Goal: Task Accomplishment & Management: Manage account settings

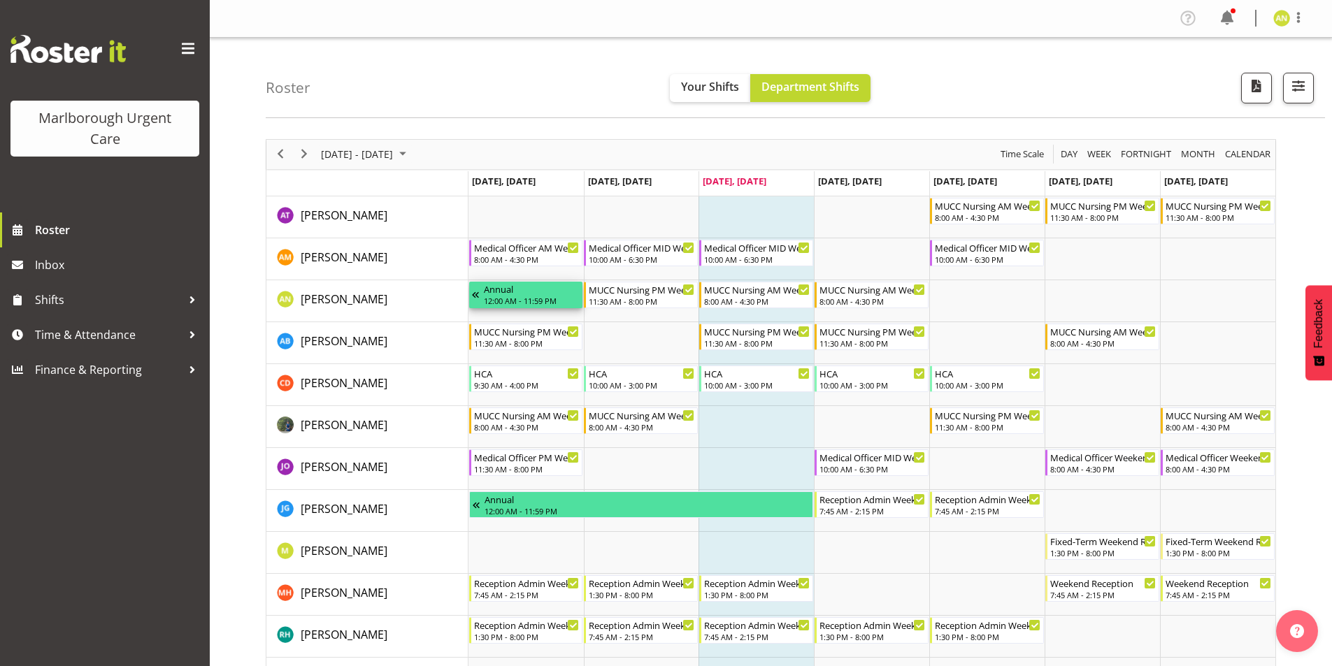
click at [526, 300] on div "12:00 AM - 11:59 PM" at bounding box center [532, 300] width 96 height 11
click at [113, 342] on span "Time & Attendance" at bounding box center [108, 334] width 147 height 21
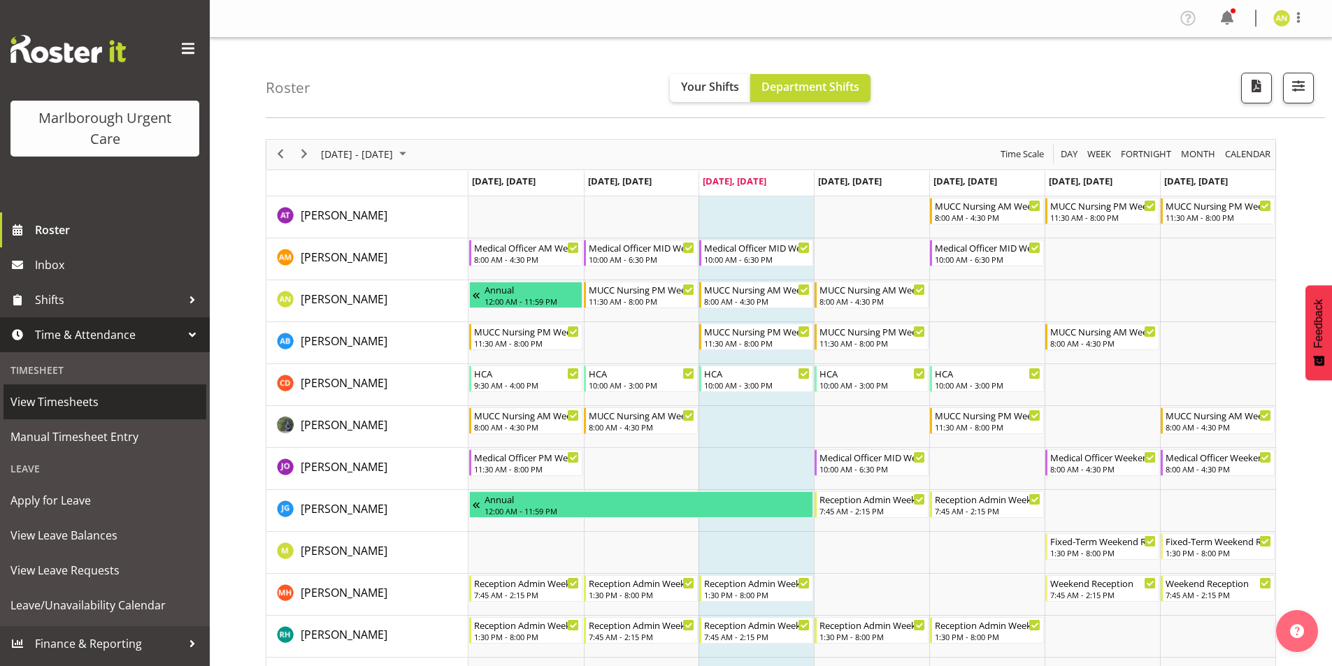
click at [106, 396] on span "View Timesheets" at bounding box center [104, 402] width 189 height 21
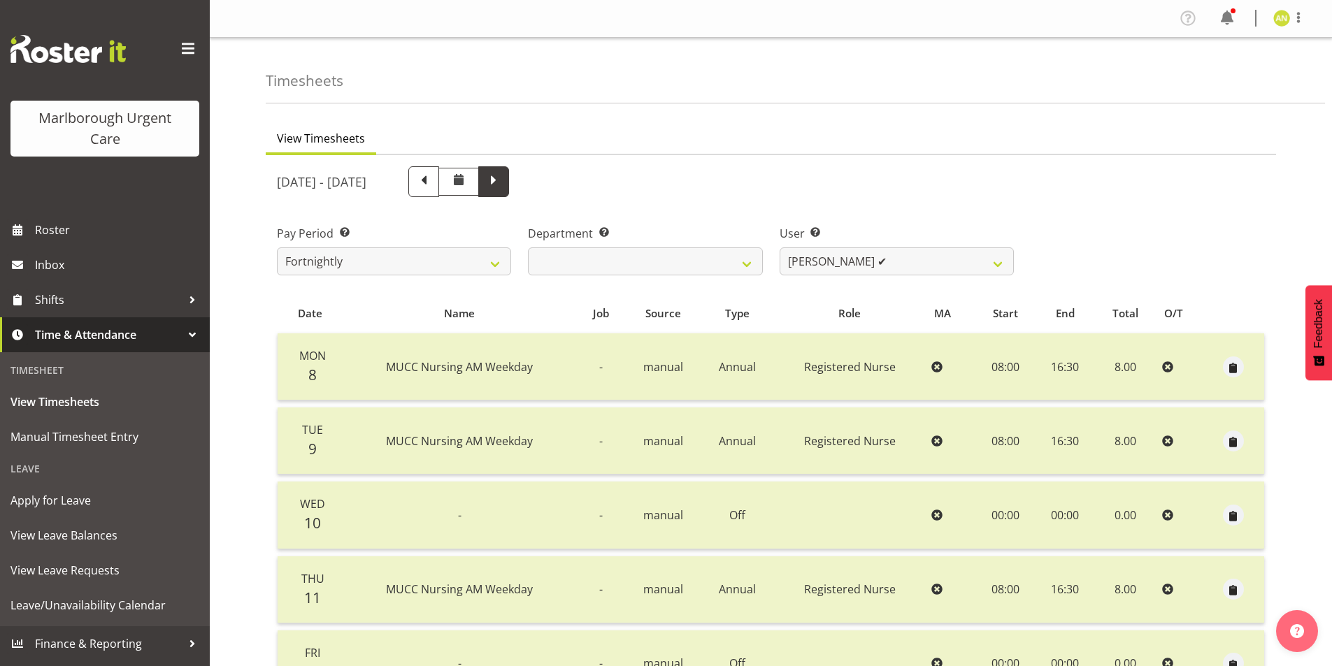
click at [503, 183] on span at bounding box center [494, 180] width 18 height 18
select select
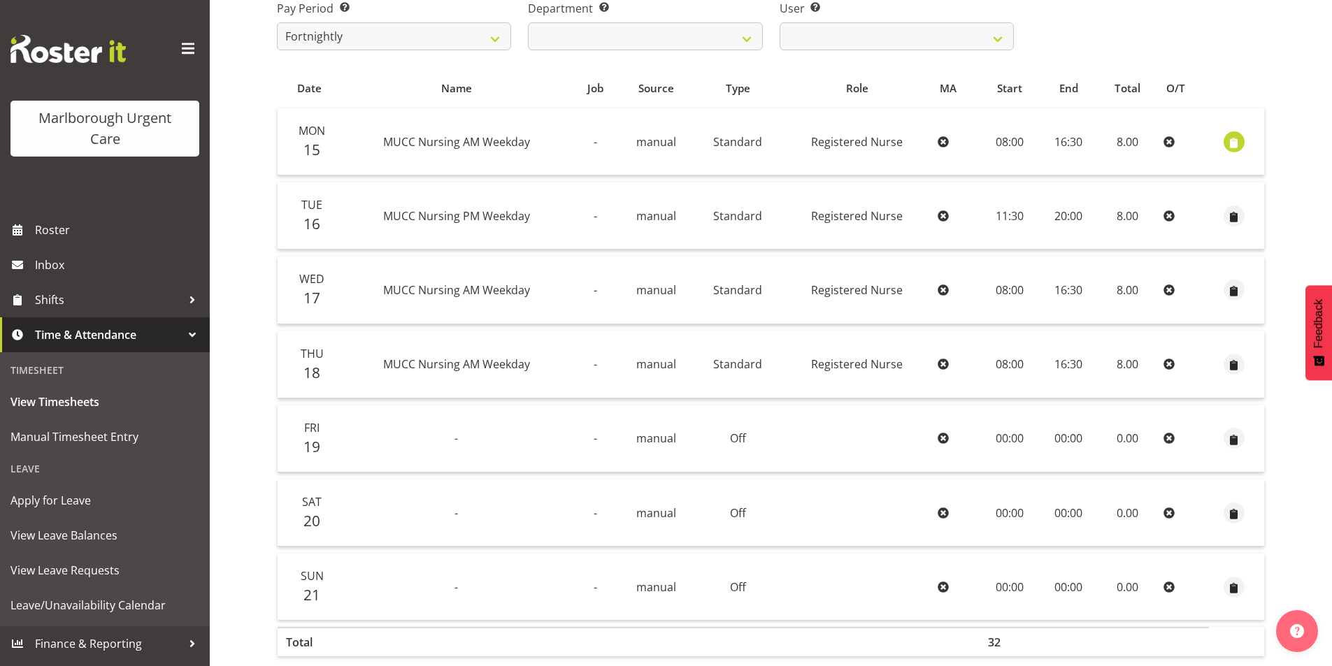
scroll to position [280, 0]
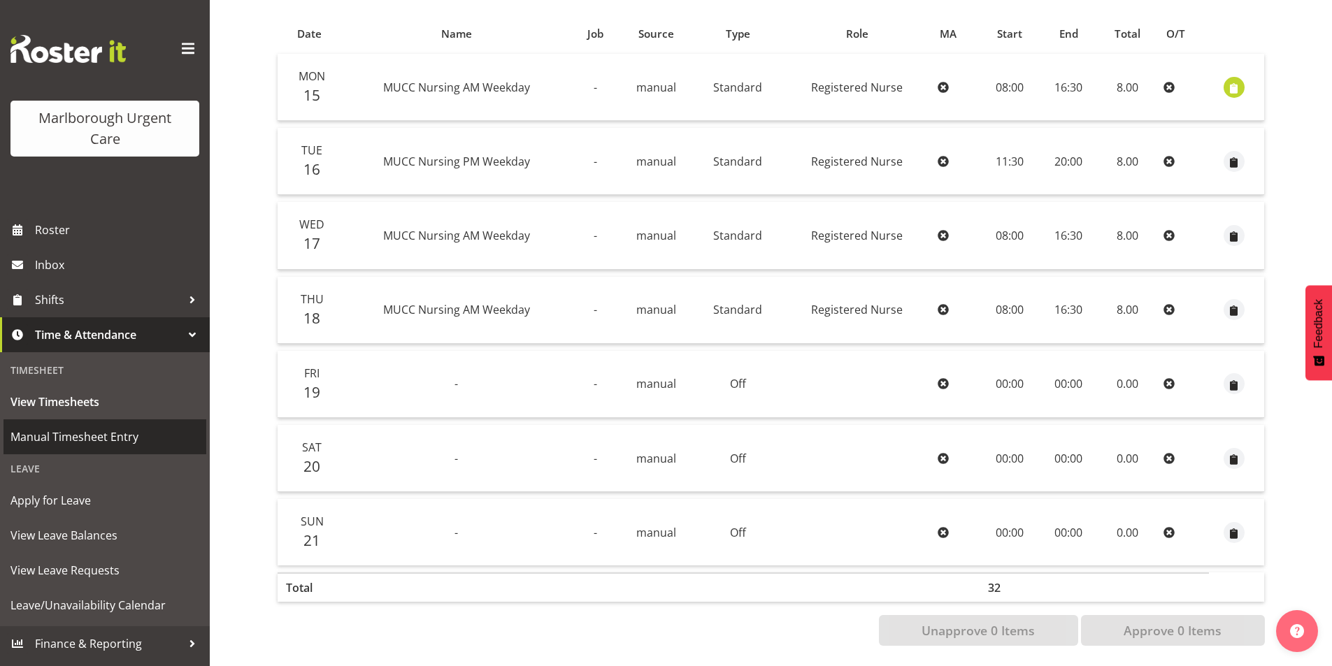
click at [132, 439] on span "Manual Timesheet Entry" at bounding box center [104, 437] width 189 height 21
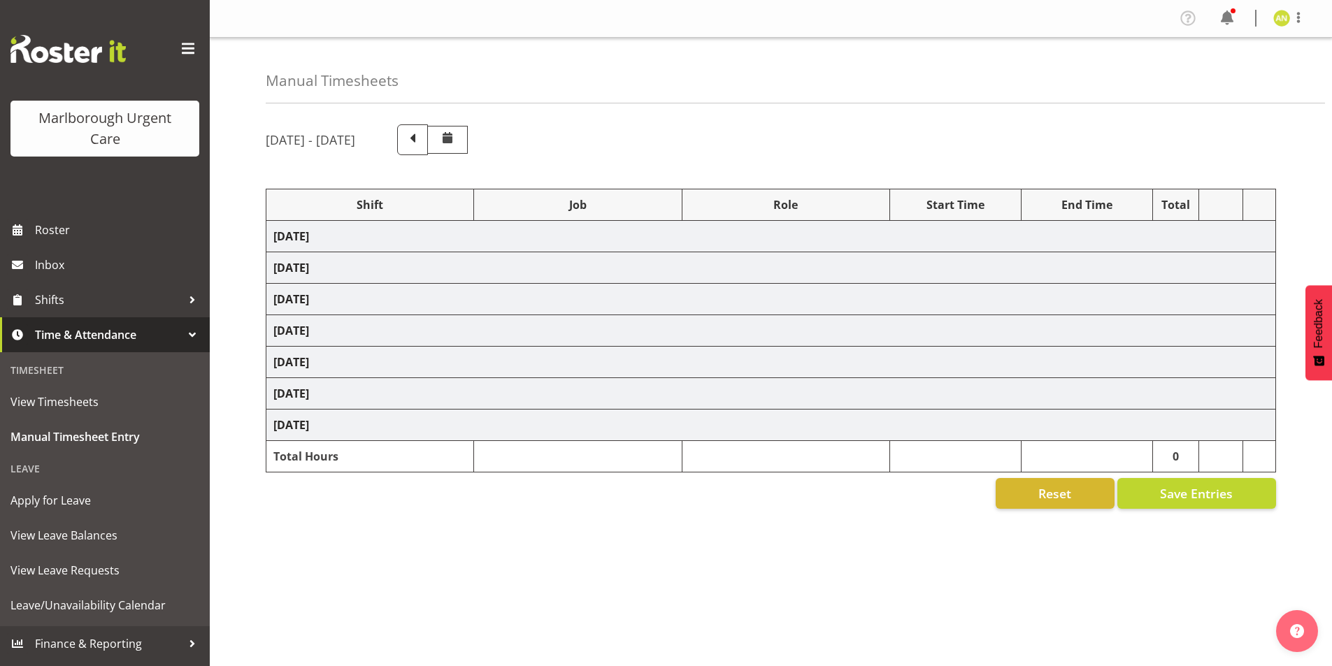
select select "80939"
select select "80893"
select select "80892"
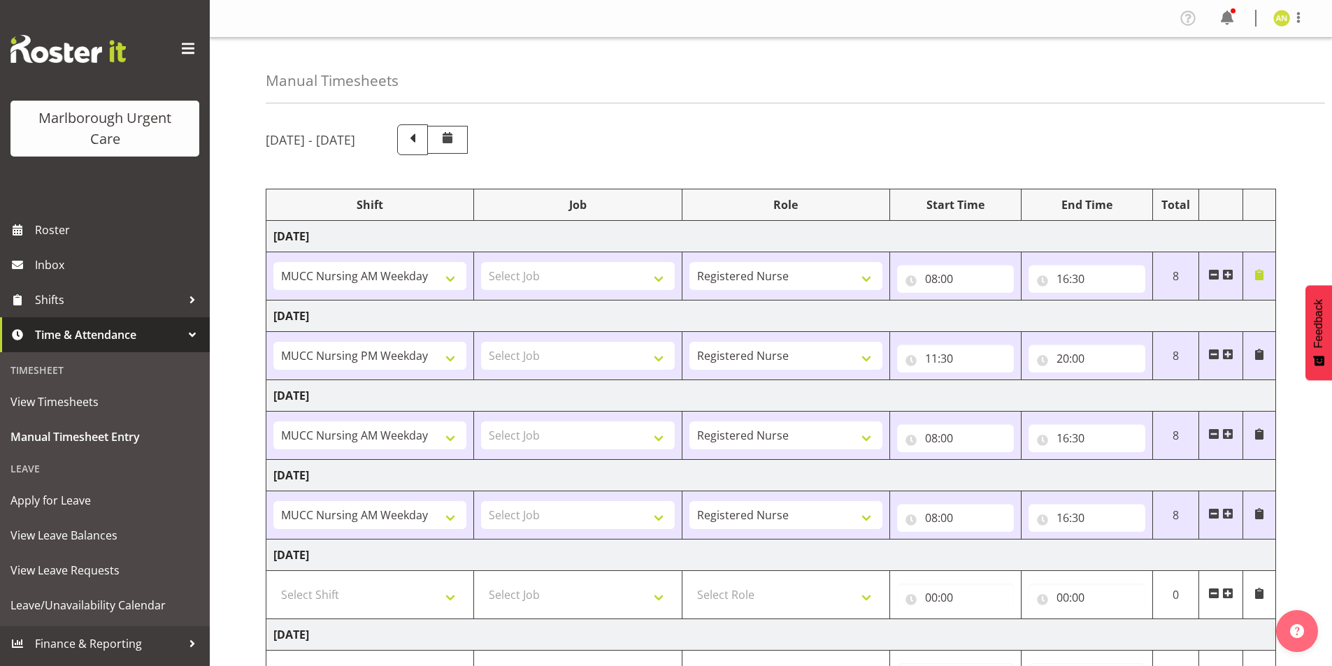
scroll to position [201, 0]
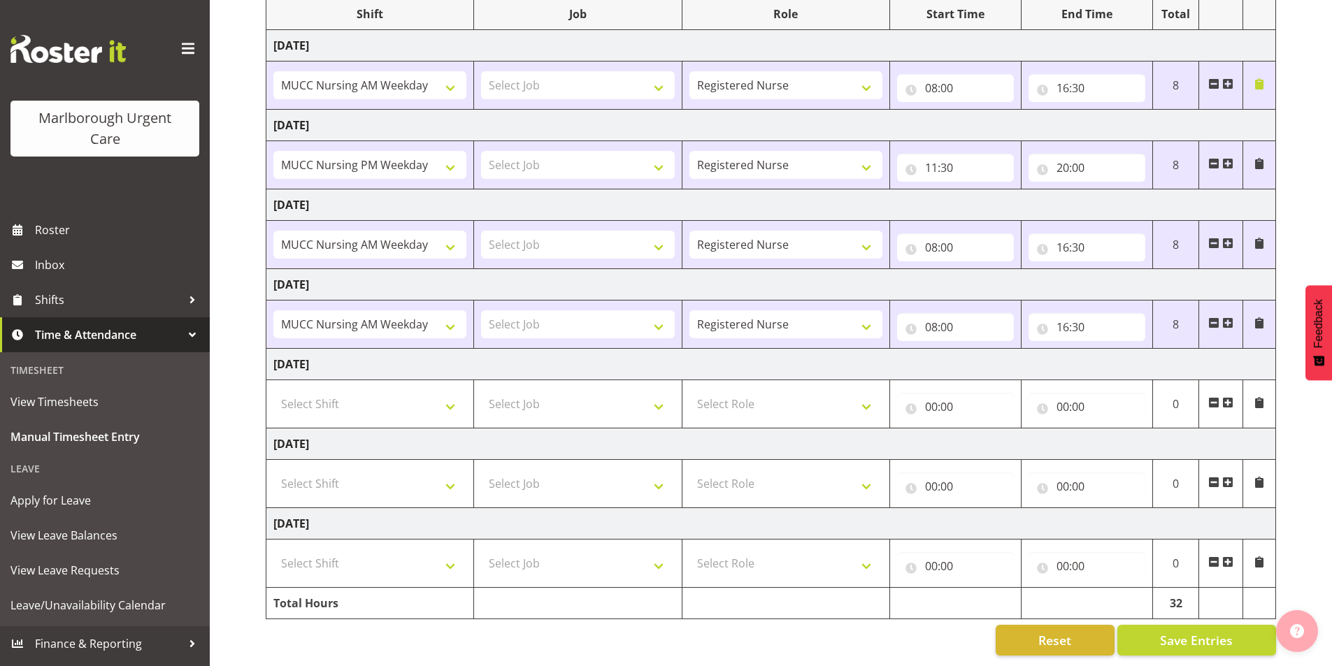
click at [1301, 633] on img "button" at bounding box center [1297, 631] width 14 height 14
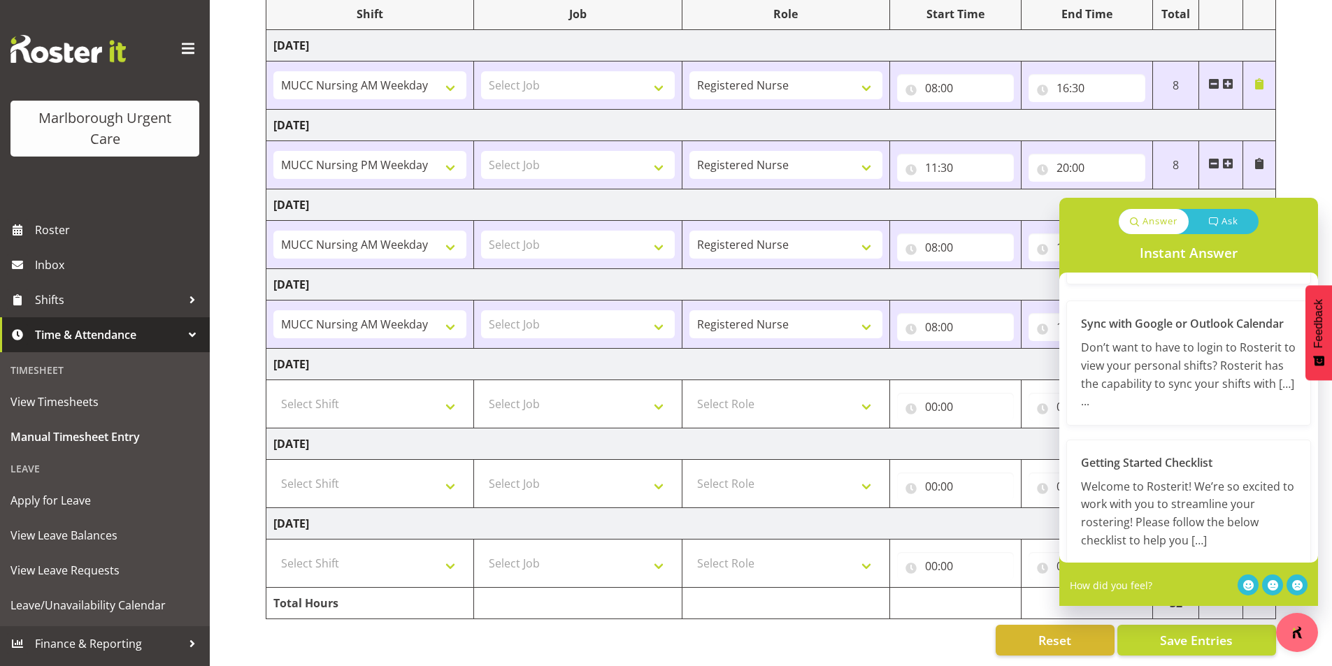
scroll to position [0, 0]
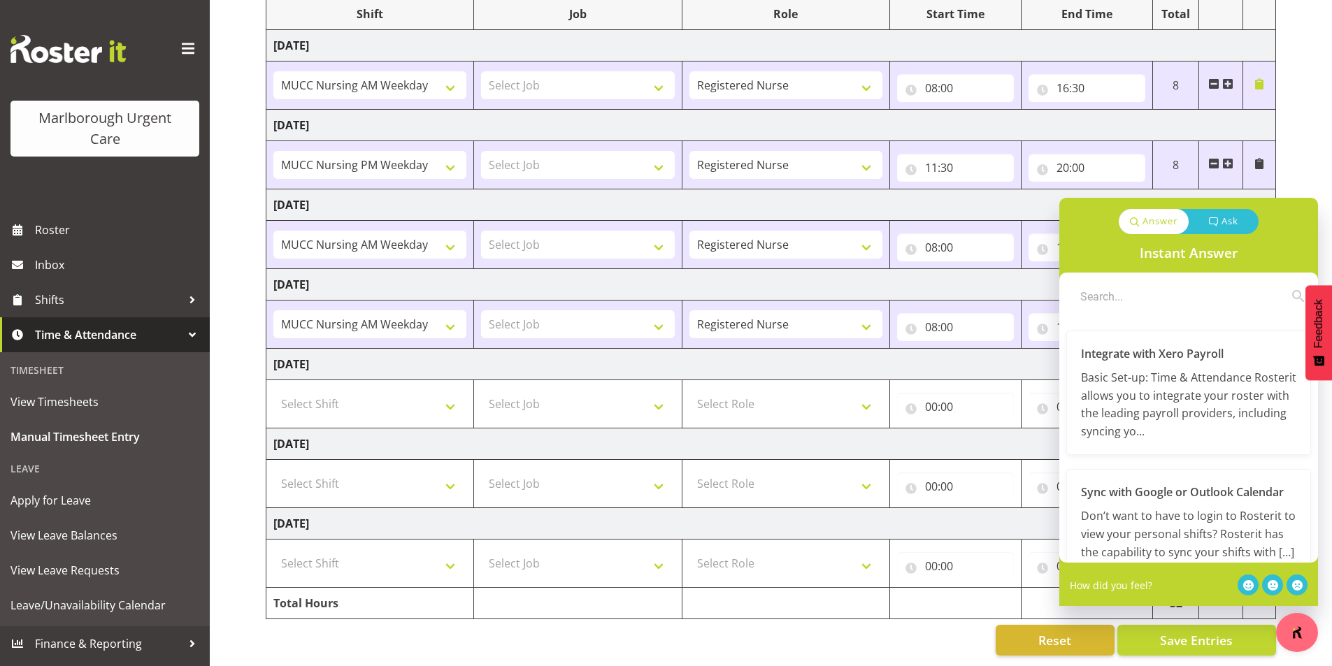
click at [1301, 180] on div "September 15th - September 21st 2025 Shift Job Role Start Time End Time Total M…" at bounding box center [799, 294] width 1066 height 743
click at [1042, 608] on td at bounding box center [1086, 603] width 131 height 31
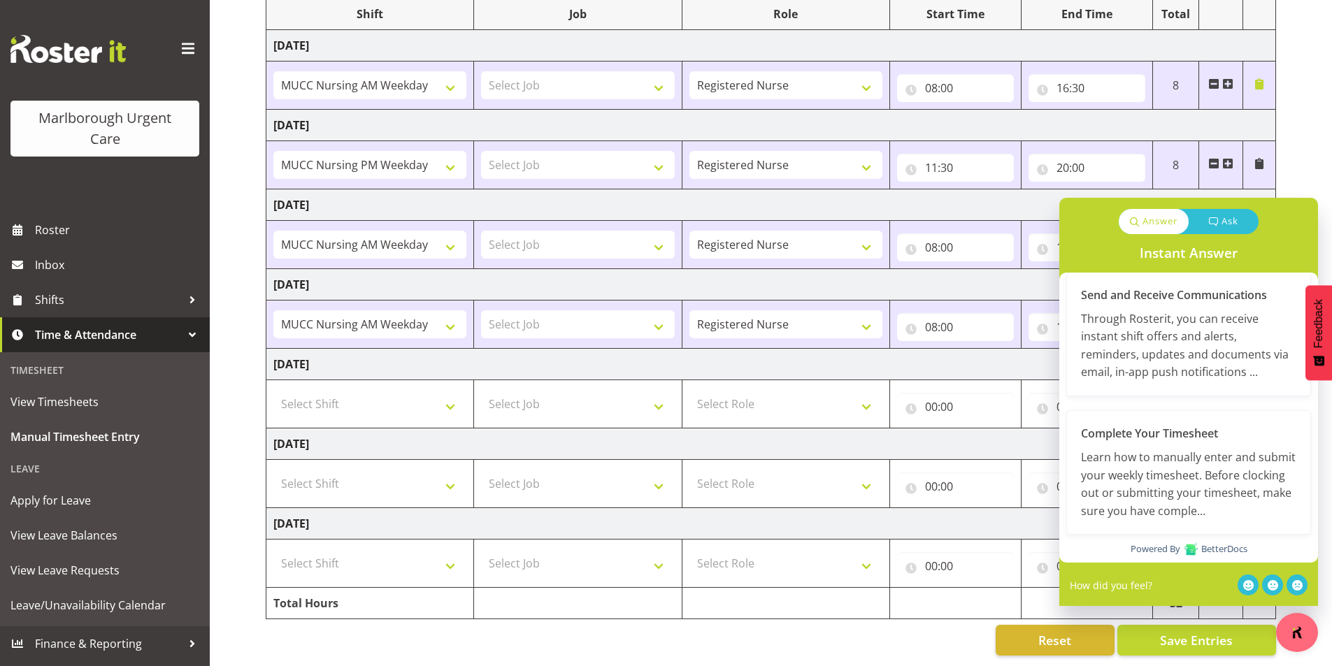
scroll to position [1257, 0]
click at [1274, 590] on icon at bounding box center [1273, 585] width 10 height 10
click at [1299, 173] on div "September 15th - September 21st 2025 Shift Job Role Start Time End Time Total M…" at bounding box center [799, 294] width 1066 height 743
click at [971, 625] on div "Reset Save Entries" at bounding box center [771, 640] width 1010 height 31
click at [1296, 643] on button "button" at bounding box center [1297, 632] width 42 height 39
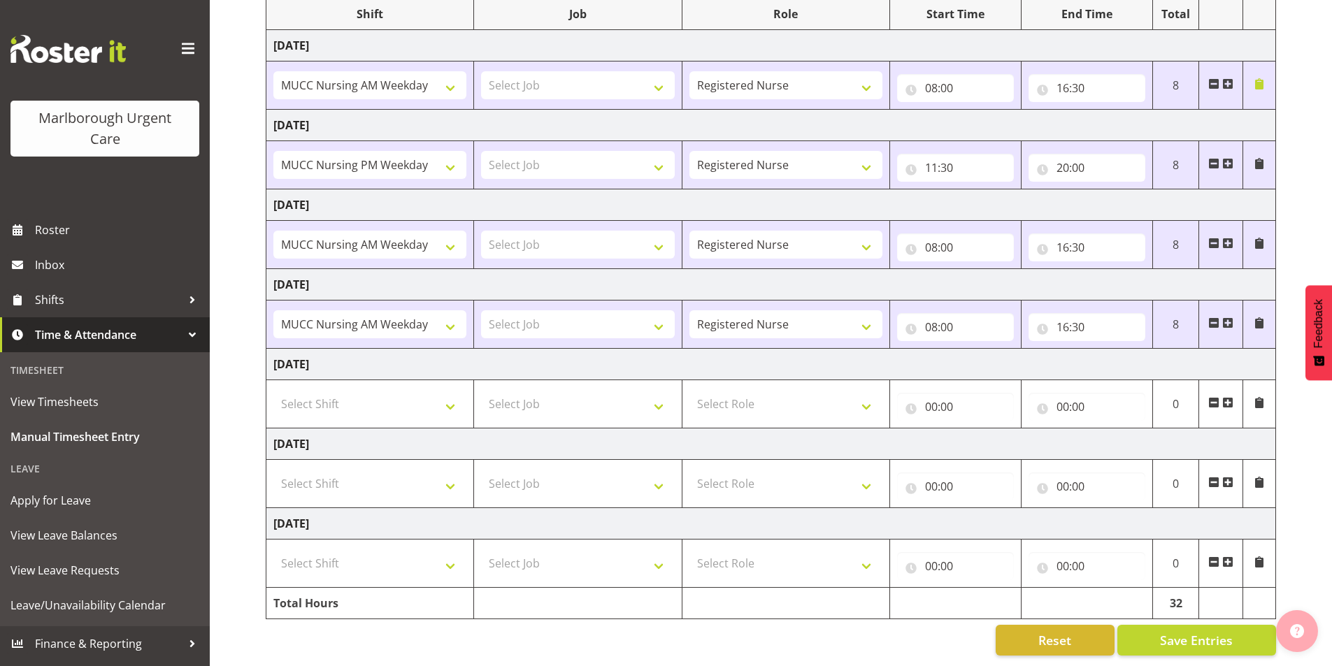
click at [1294, 635] on img "button" at bounding box center [1297, 631] width 14 height 14
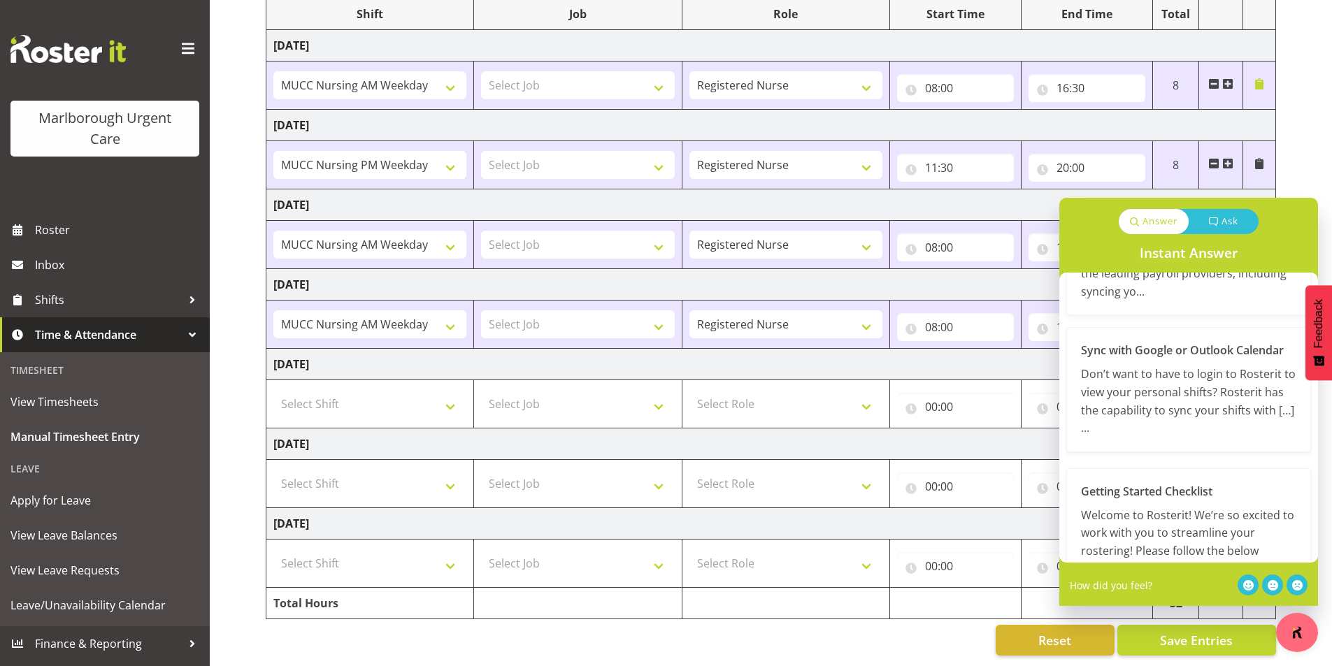
scroll to position [280, 0]
click at [1309, 646] on button "button" at bounding box center [1297, 632] width 42 height 39
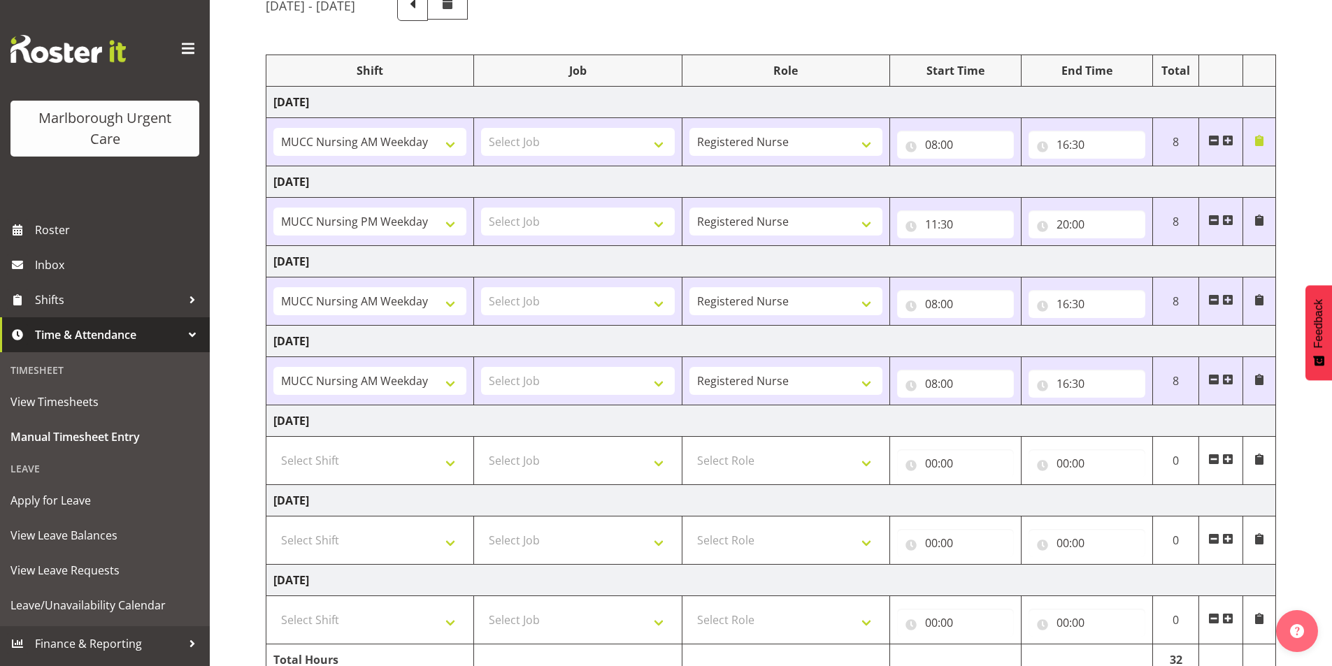
scroll to position [140, 0]
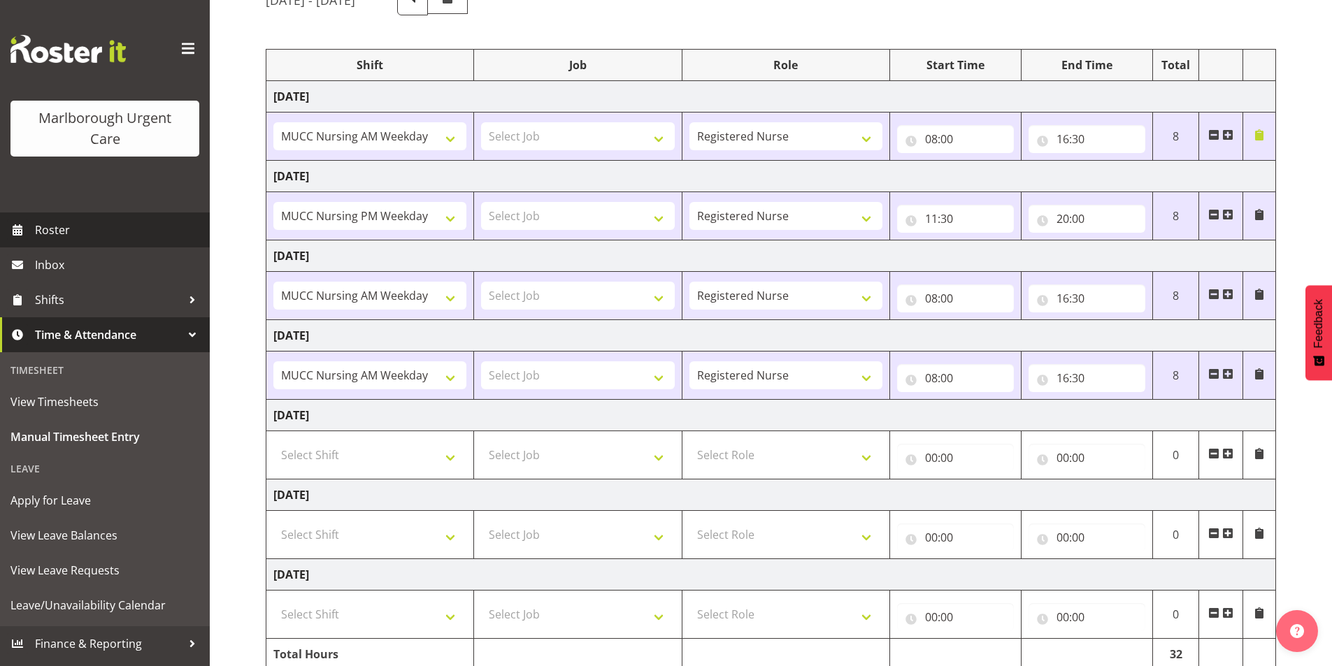
click at [67, 231] on span "Roster" at bounding box center [119, 230] width 168 height 21
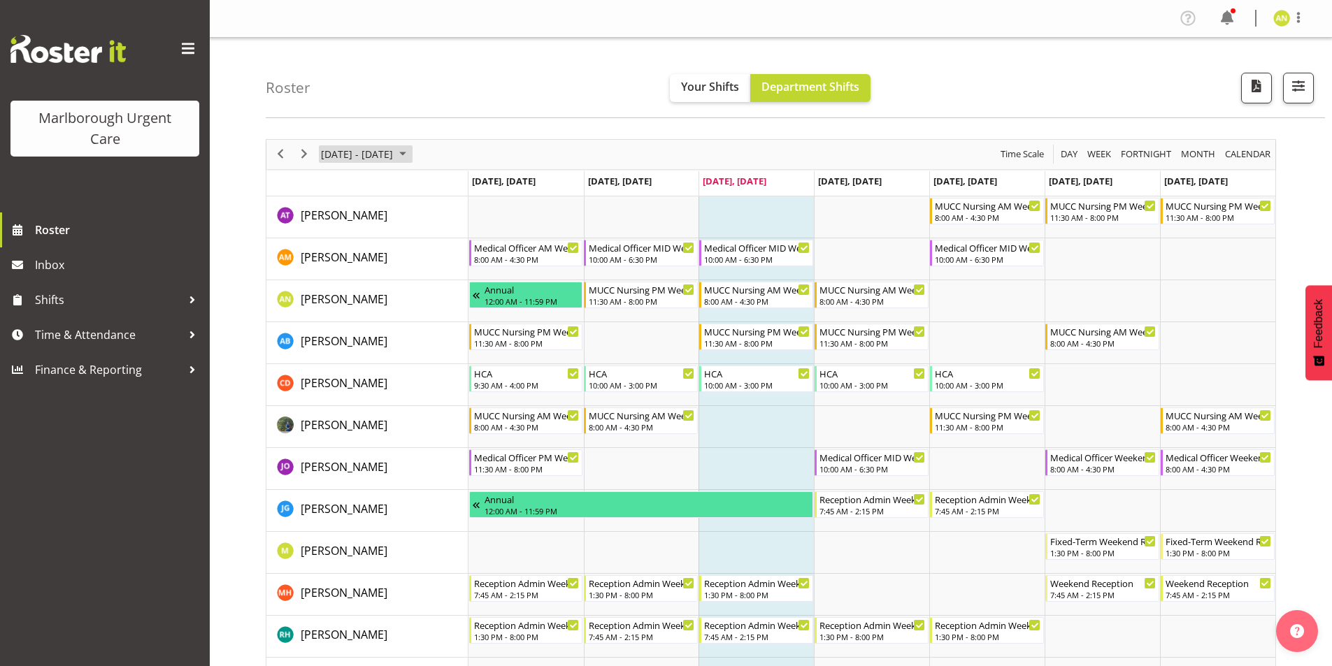
click at [411, 154] on span "September 2025" at bounding box center [402, 153] width 17 height 17
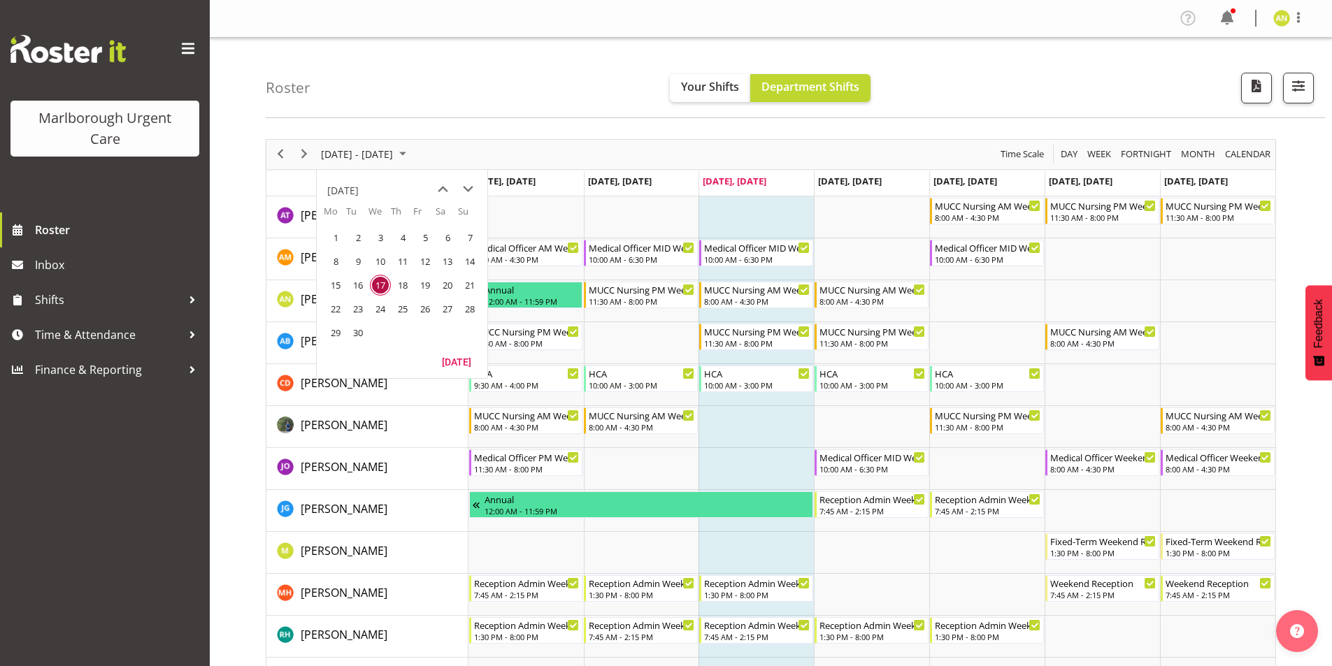
click at [494, 153] on div "September 15 - 21, 2025 Today Day Week Fortnight Month calendar Month Agenda Ti…" at bounding box center [770, 154] width 1009 height 29
click at [305, 156] on span "Next" at bounding box center [304, 153] width 17 height 17
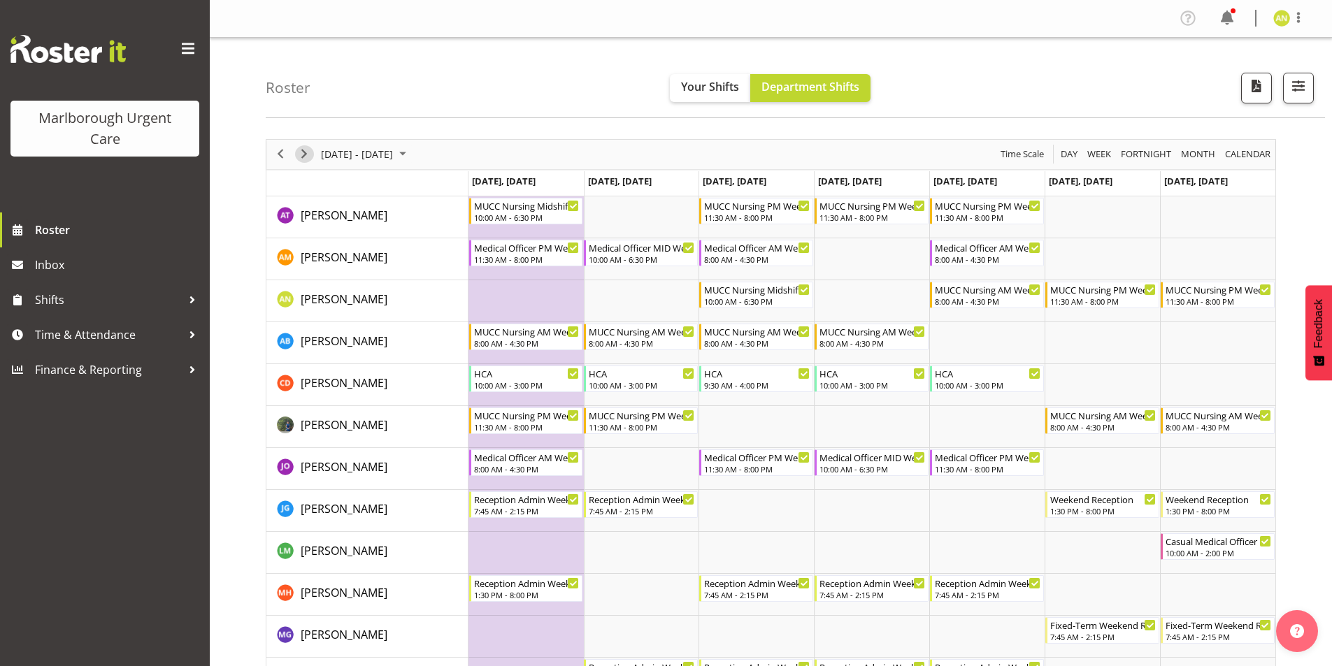
click at [305, 156] on span "Next" at bounding box center [304, 153] width 17 height 17
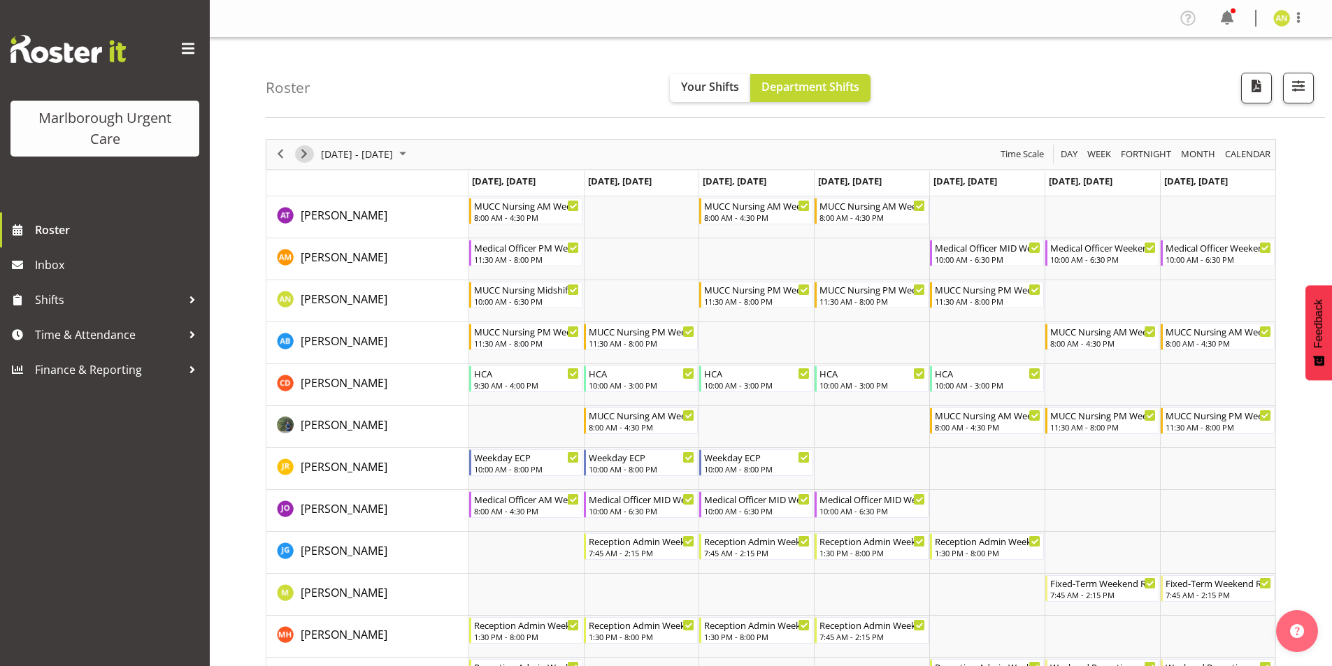
click at [305, 156] on span "Next" at bounding box center [304, 153] width 17 height 17
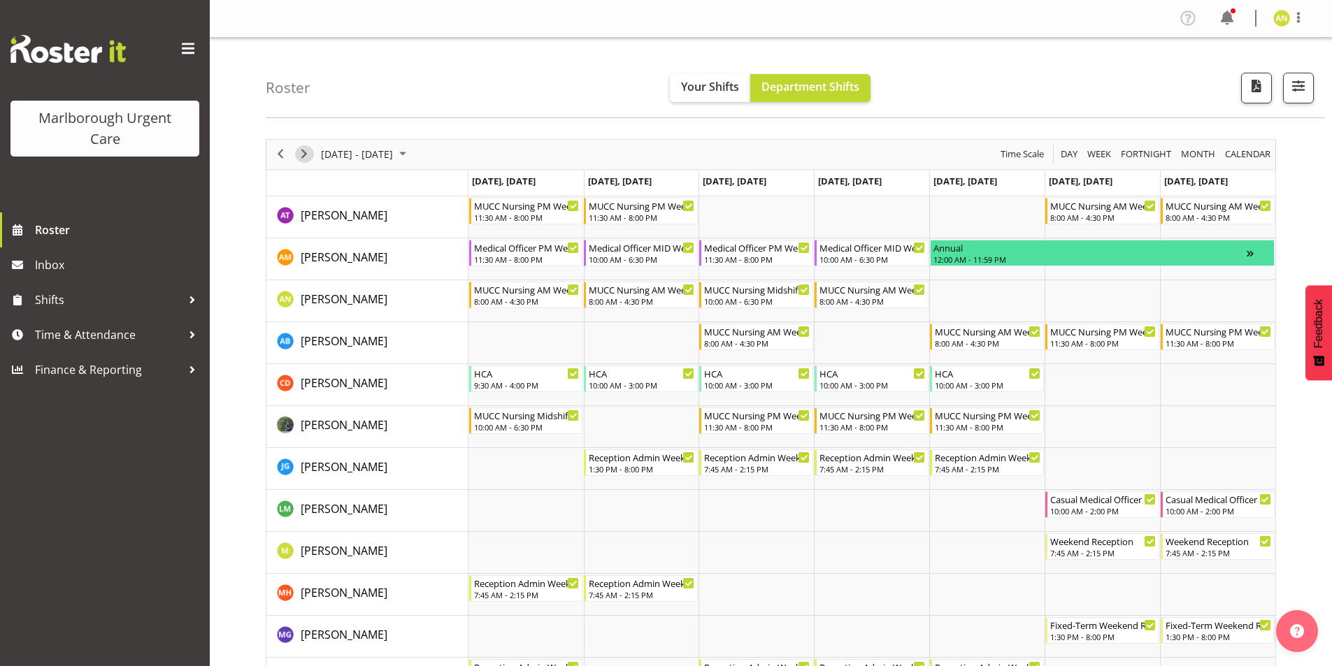
click at [305, 156] on span "Next" at bounding box center [304, 153] width 17 height 17
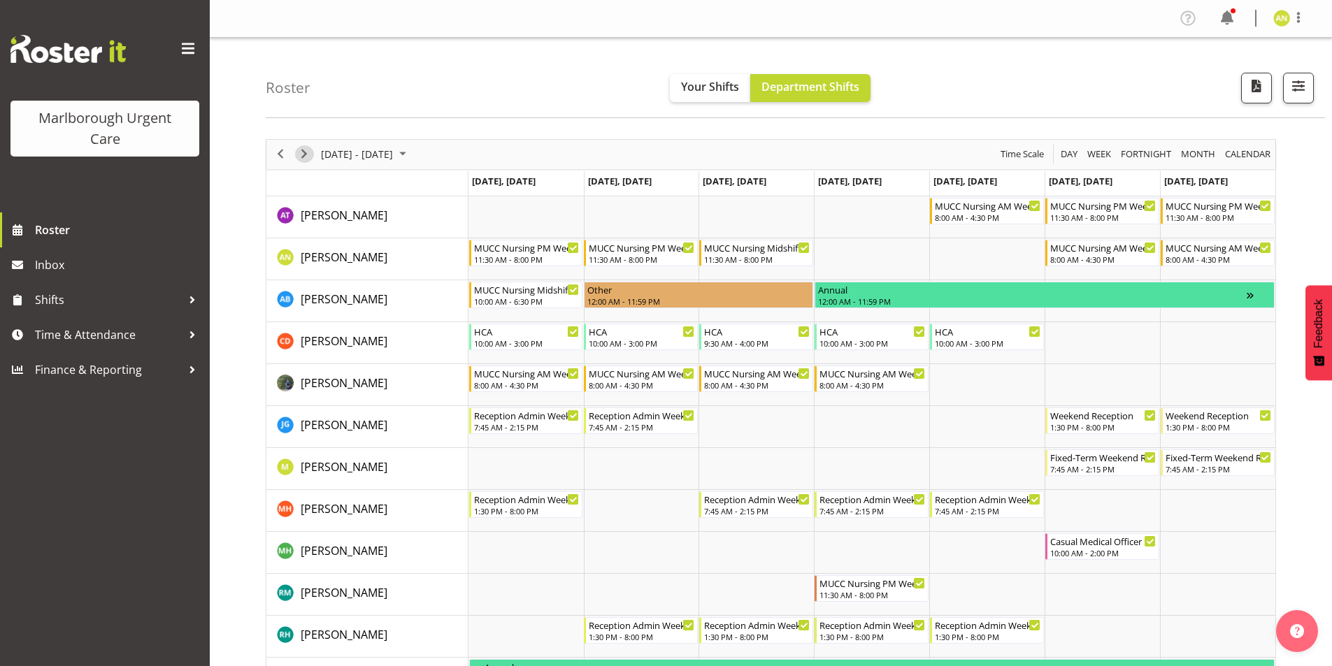
click at [305, 156] on span "Next" at bounding box center [304, 153] width 17 height 17
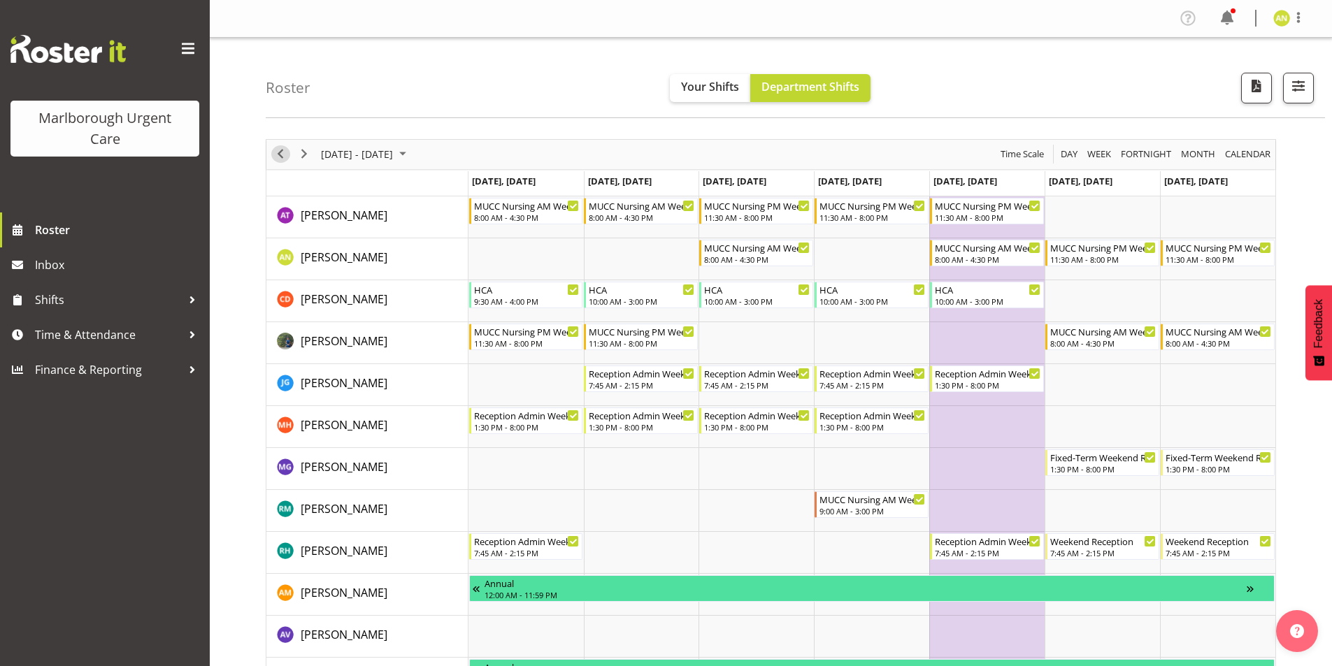
click at [282, 155] on span "Previous" at bounding box center [280, 153] width 17 height 17
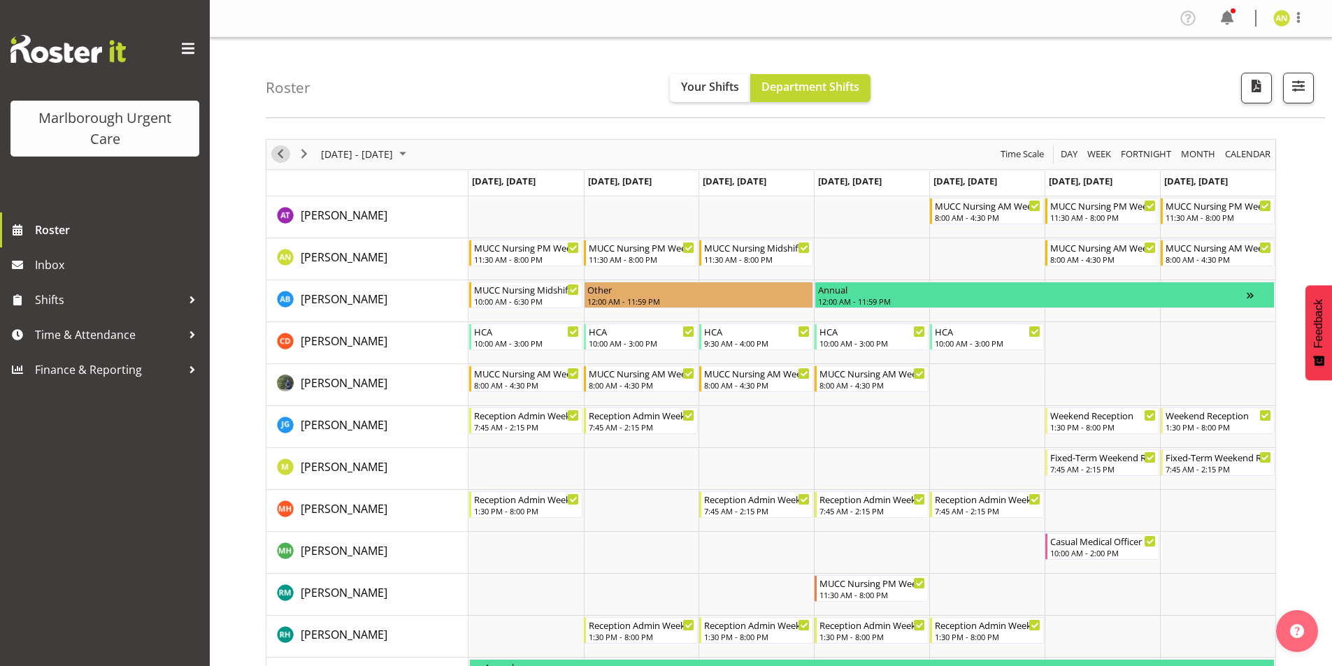
click at [280, 156] on span "Previous" at bounding box center [280, 153] width 17 height 17
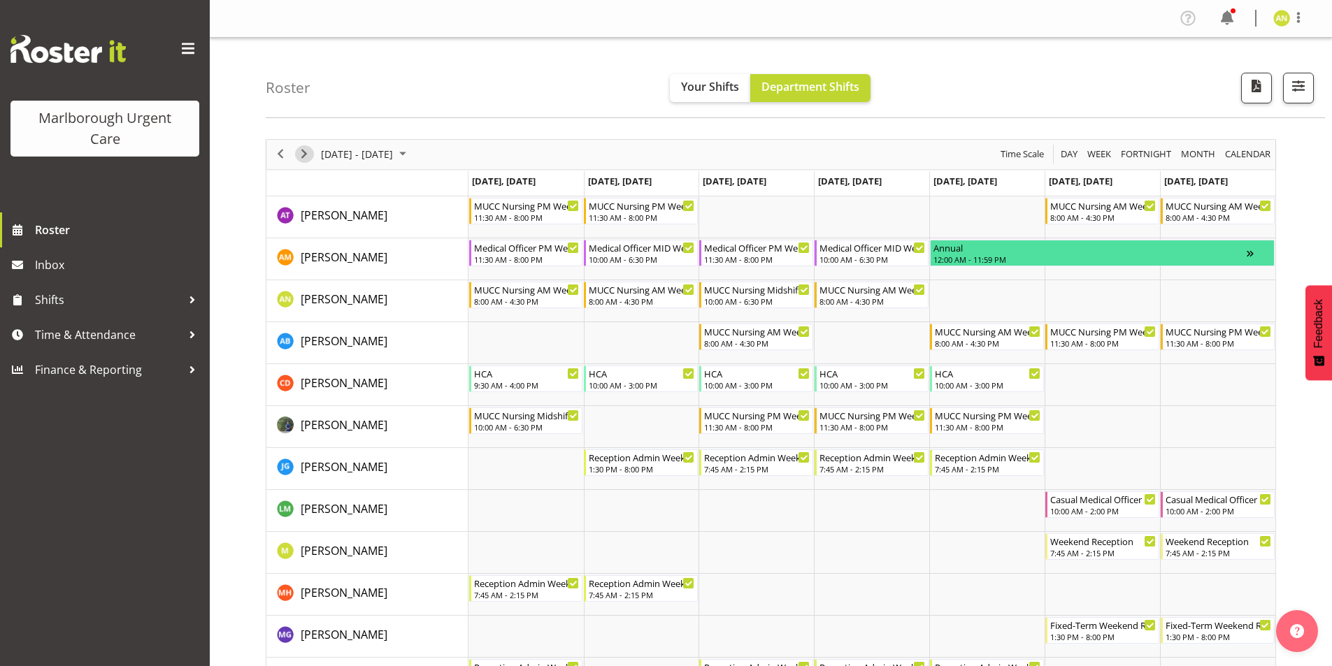
click at [299, 157] on span "Next" at bounding box center [304, 153] width 17 height 17
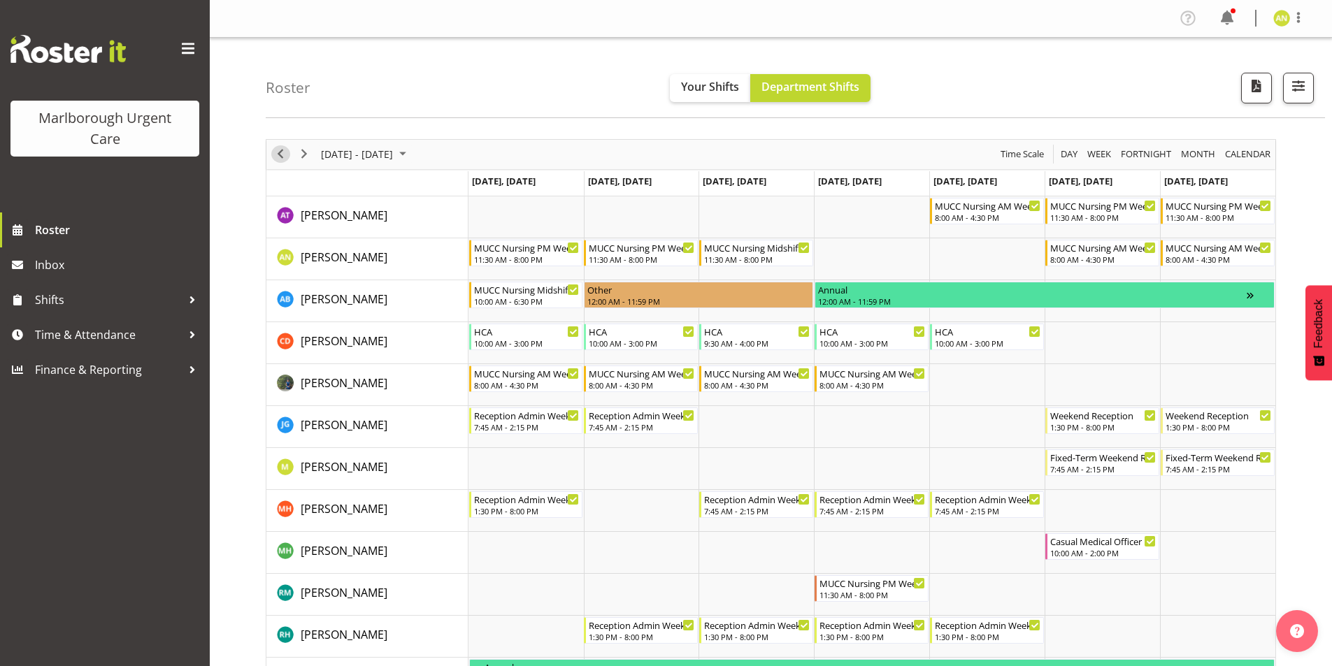
click at [279, 158] on span "Previous" at bounding box center [280, 153] width 17 height 17
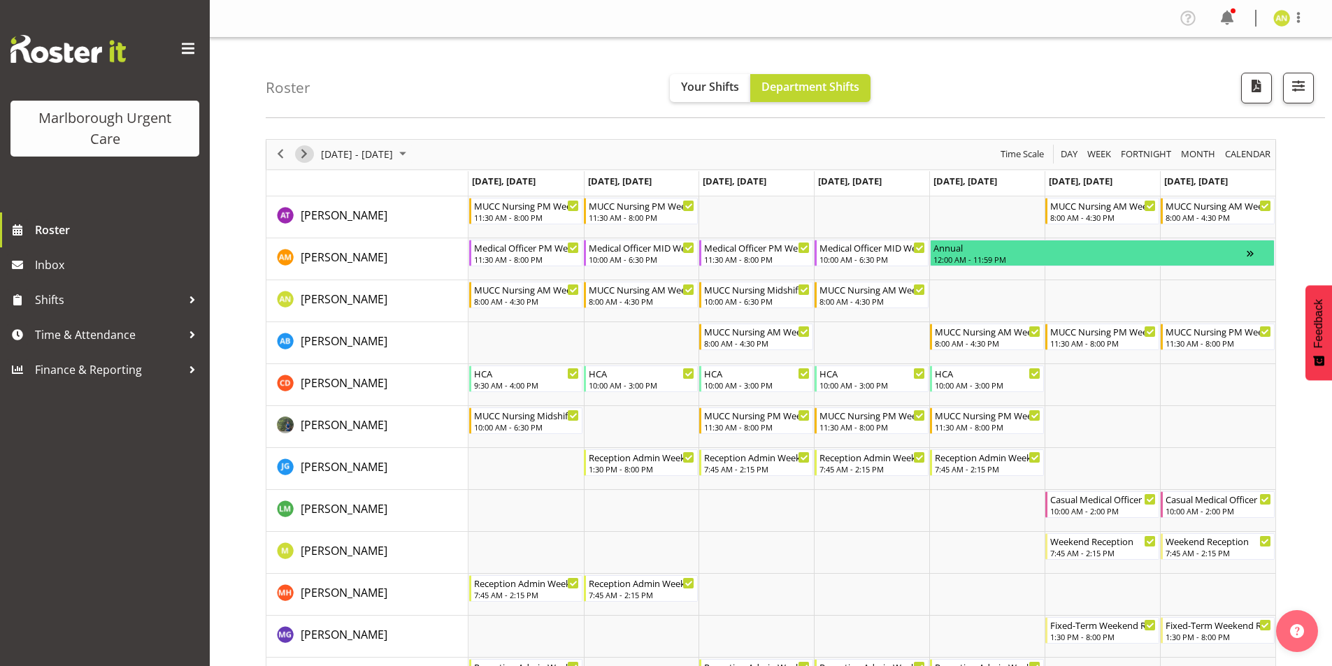
click at [304, 156] on span "Next" at bounding box center [304, 153] width 17 height 17
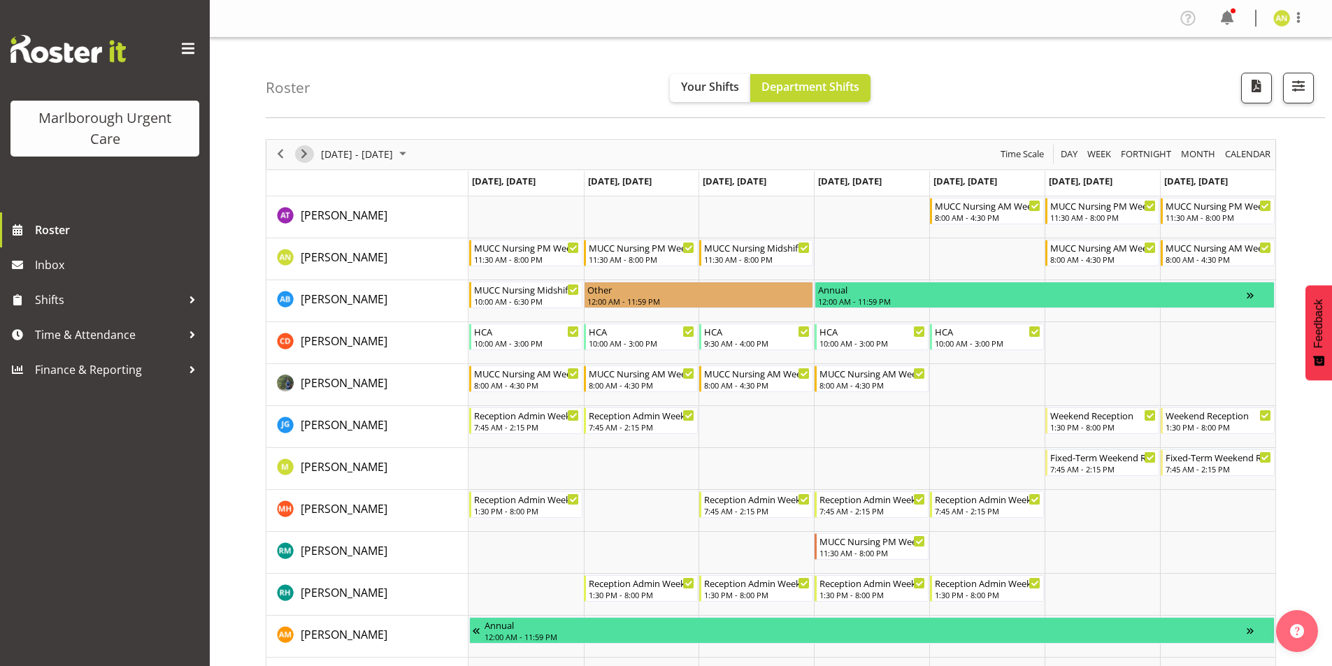
click at [303, 154] on span "Next" at bounding box center [304, 153] width 17 height 17
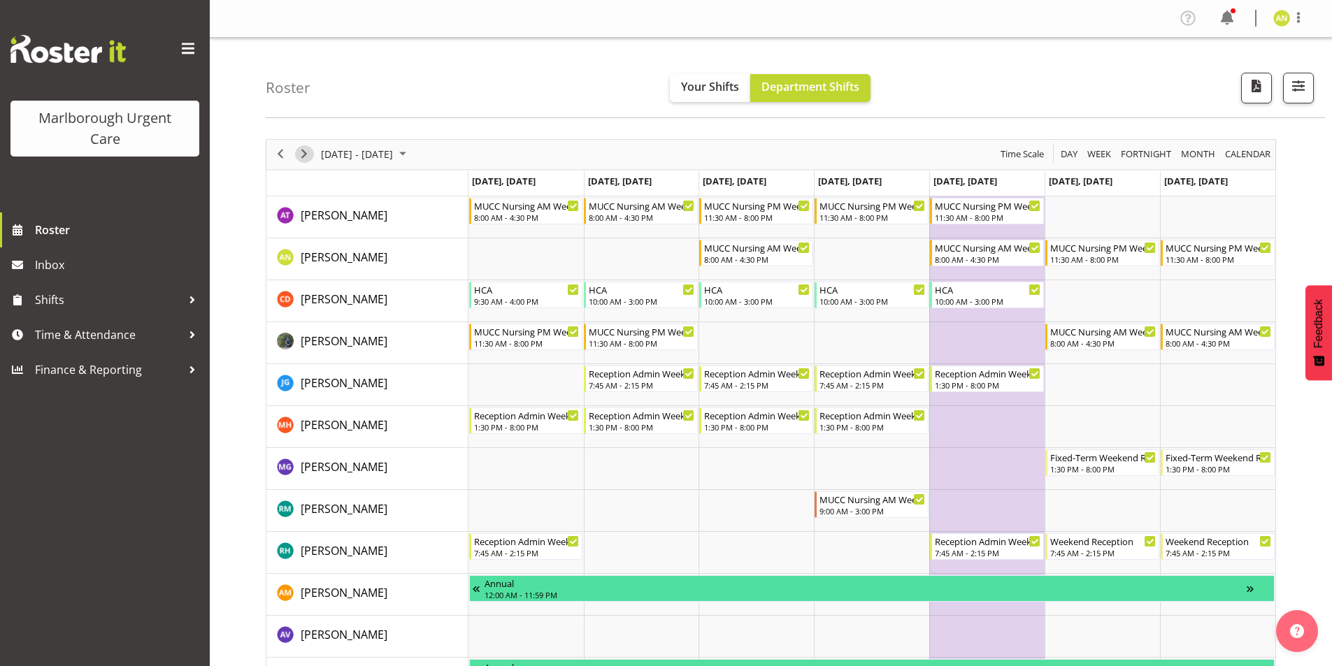
click at [306, 155] on span "Next" at bounding box center [304, 153] width 17 height 17
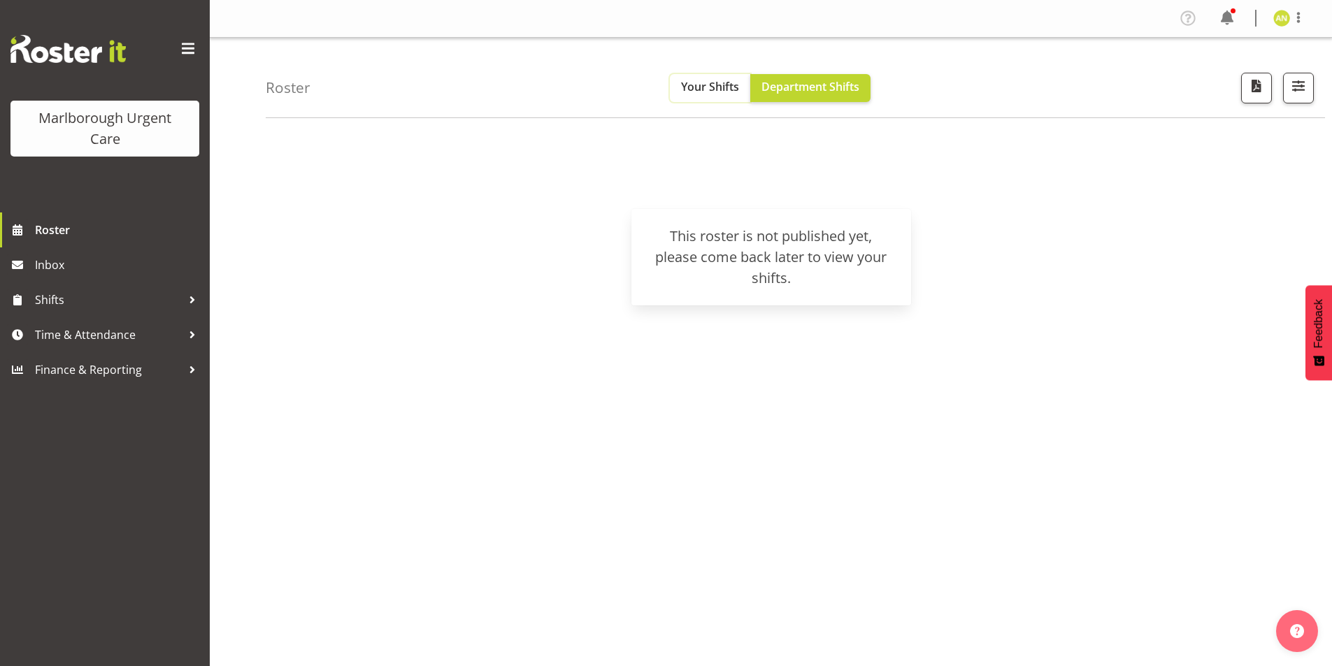
click at [690, 91] on span "Your Shifts" at bounding box center [710, 86] width 58 height 15
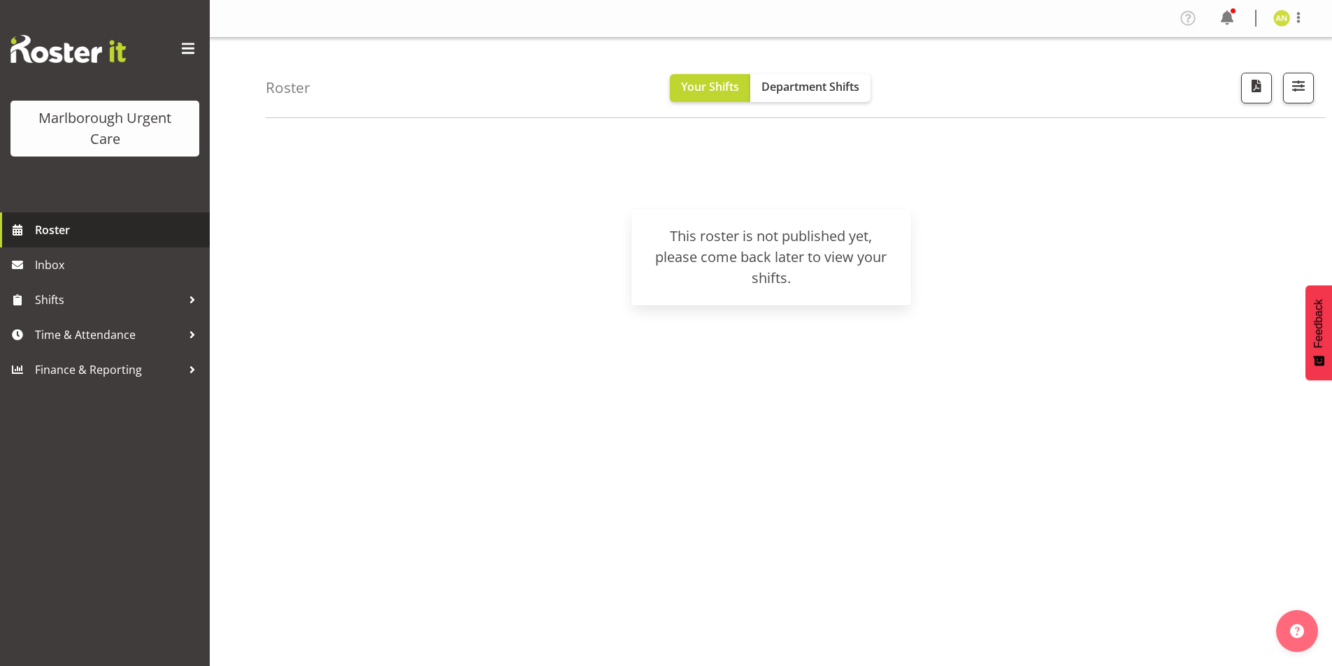
click at [57, 233] on span "Roster" at bounding box center [119, 230] width 168 height 21
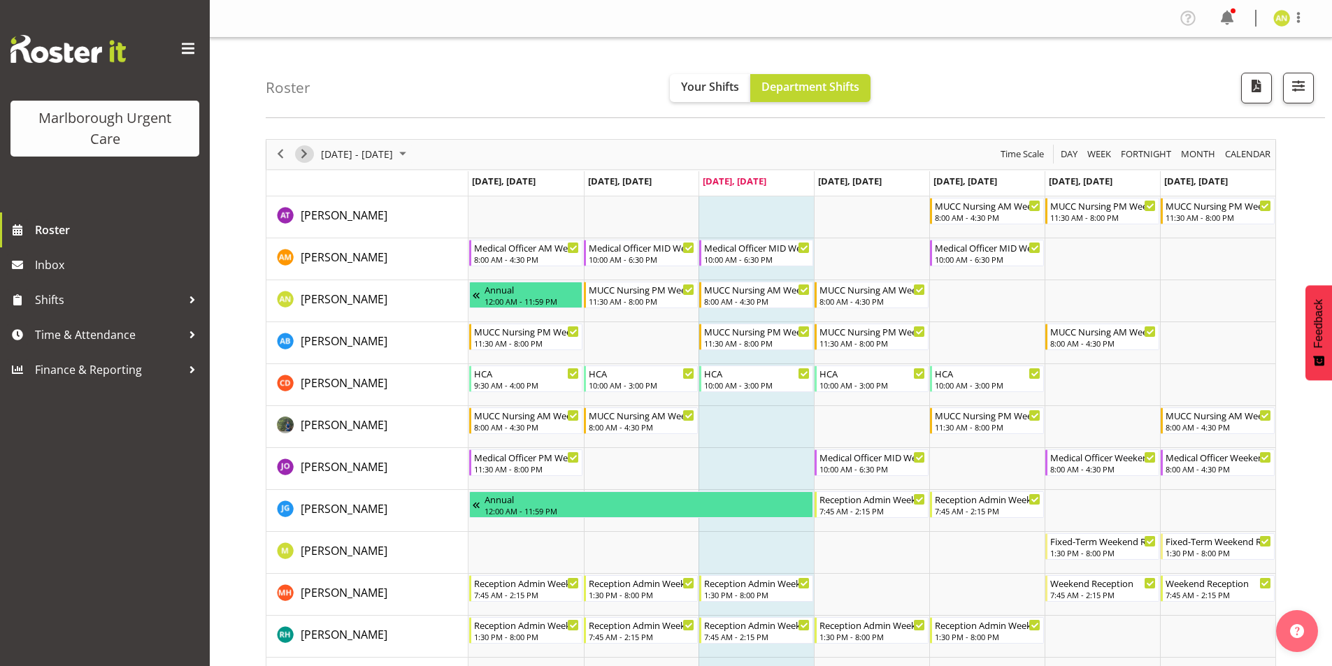
click at [304, 157] on span "Next" at bounding box center [304, 153] width 17 height 17
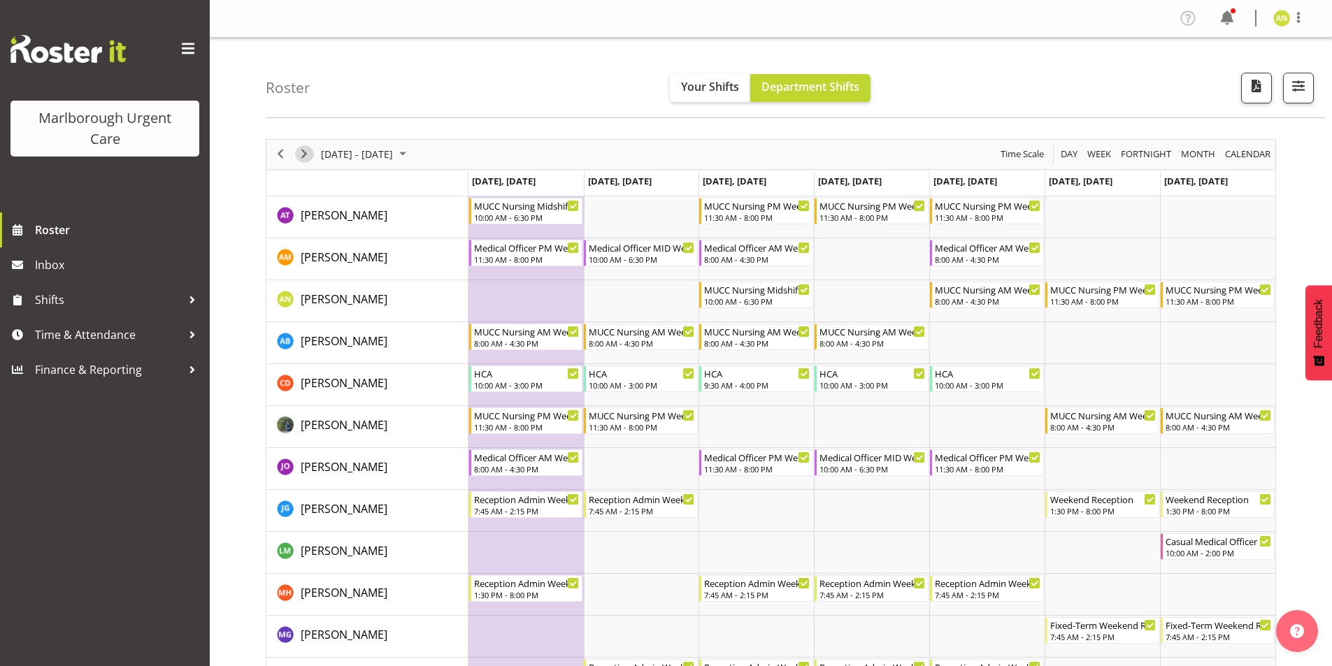
click at [304, 157] on span "Next" at bounding box center [304, 153] width 17 height 17
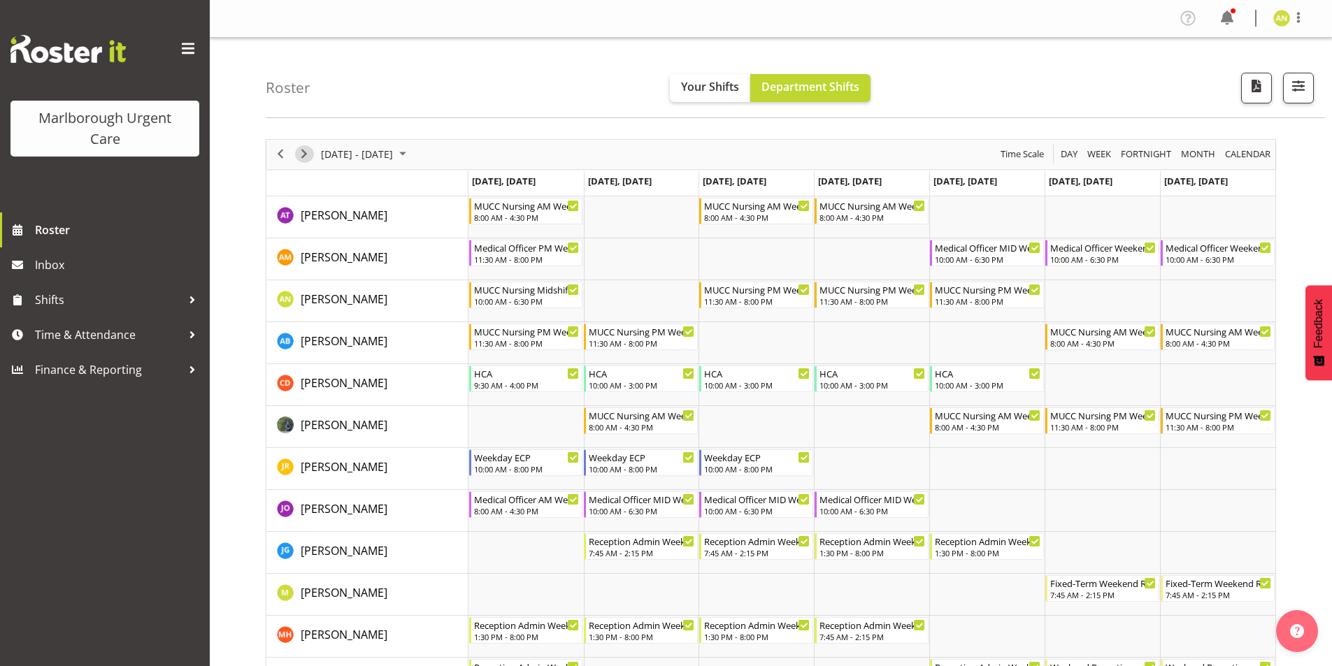
click at [304, 157] on span "Next" at bounding box center [304, 153] width 17 height 17
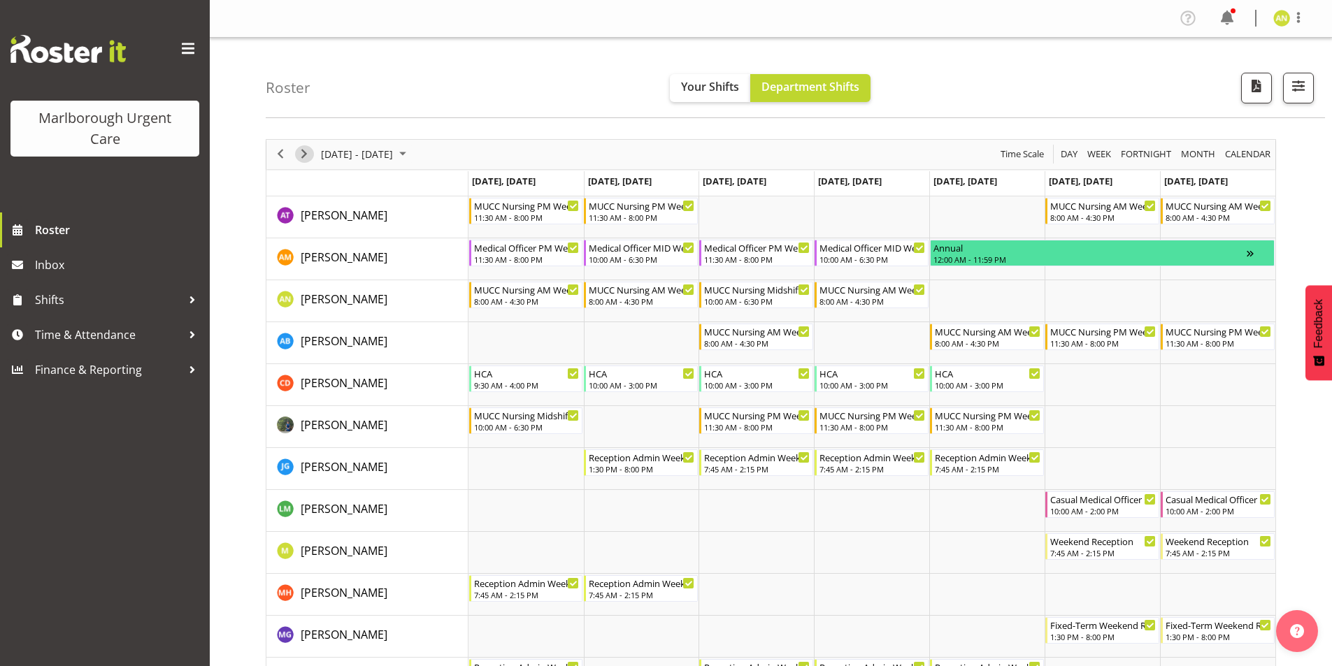
click at [301, 155] on span "Next" at bounding box center [304, 153] width 17 height 17
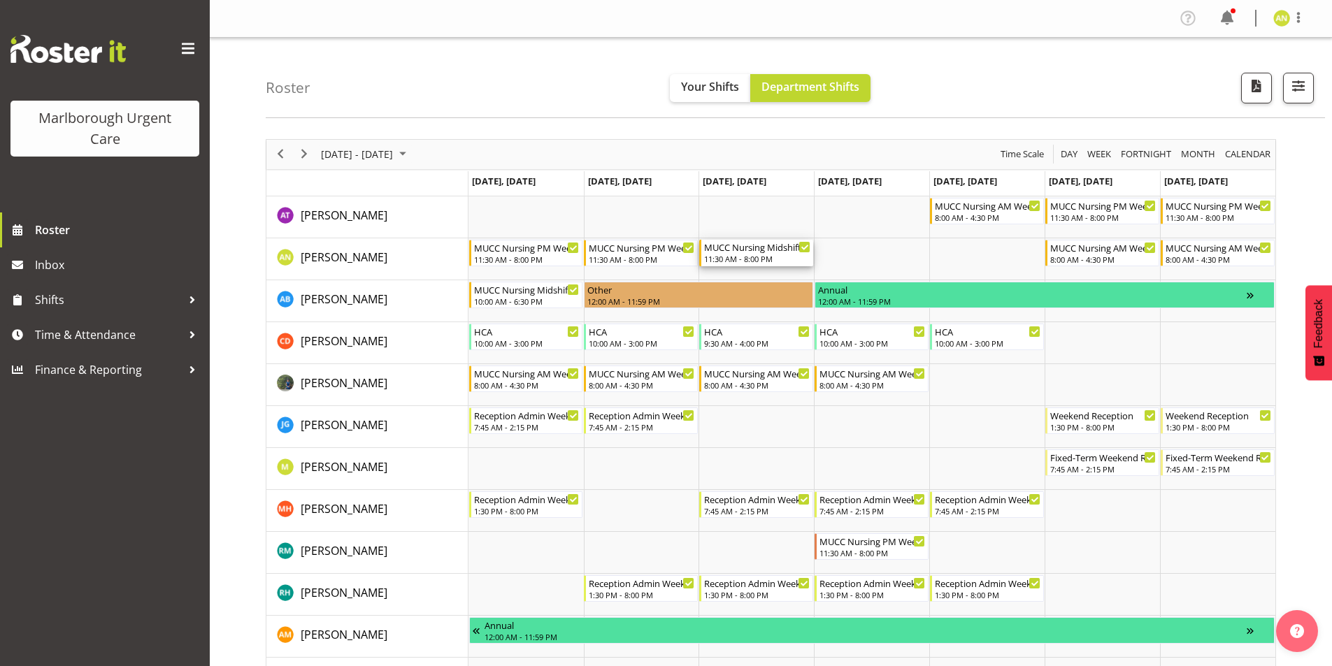
click at [805, 248] on icon "Timeline Week of October 15, 2025" at bounding box center [804, 247] width 7 height 5
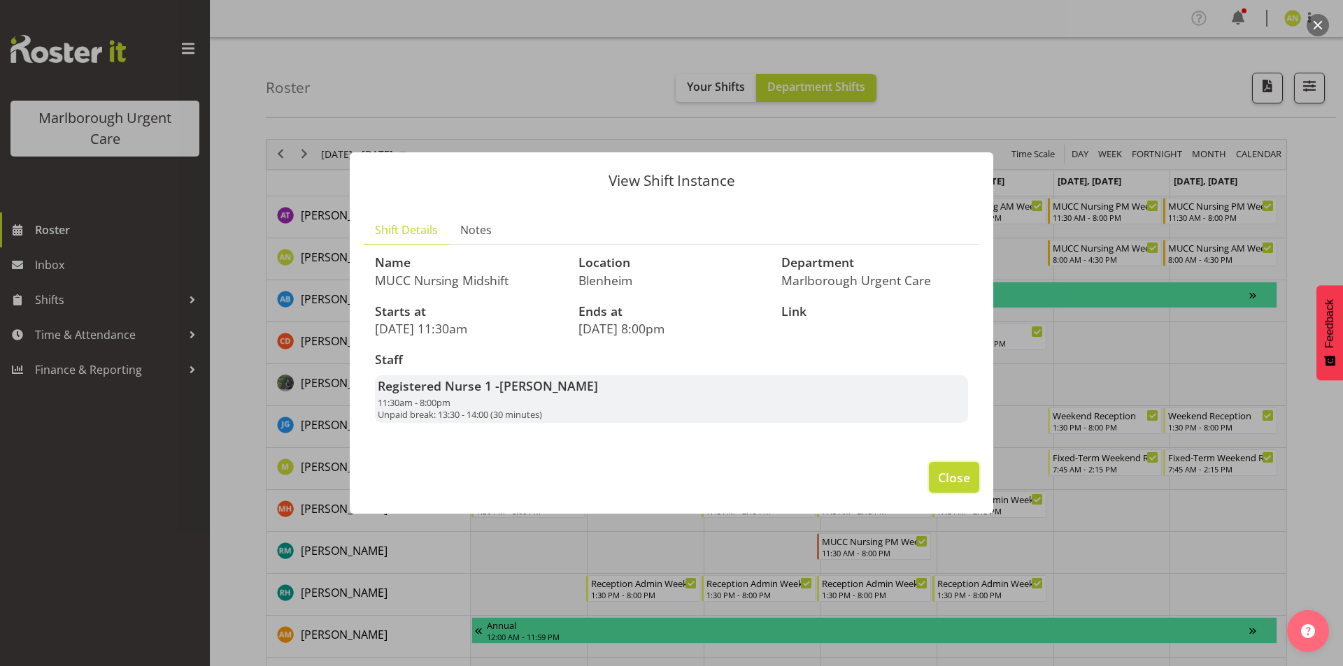
click at [967, 487] on span "Close" at bounding box center [954, 478] width 32 height 18
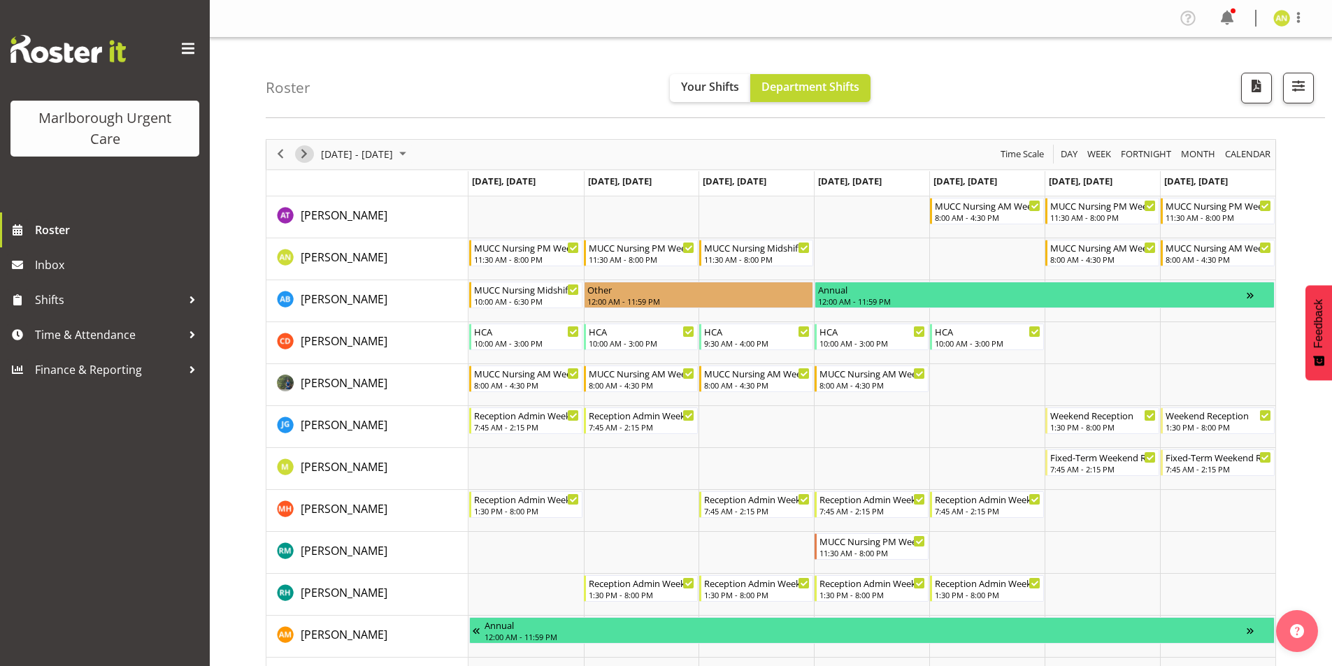
click at [303, 153] on span "Next" at bounding box center [304, 153] width 17 height 17
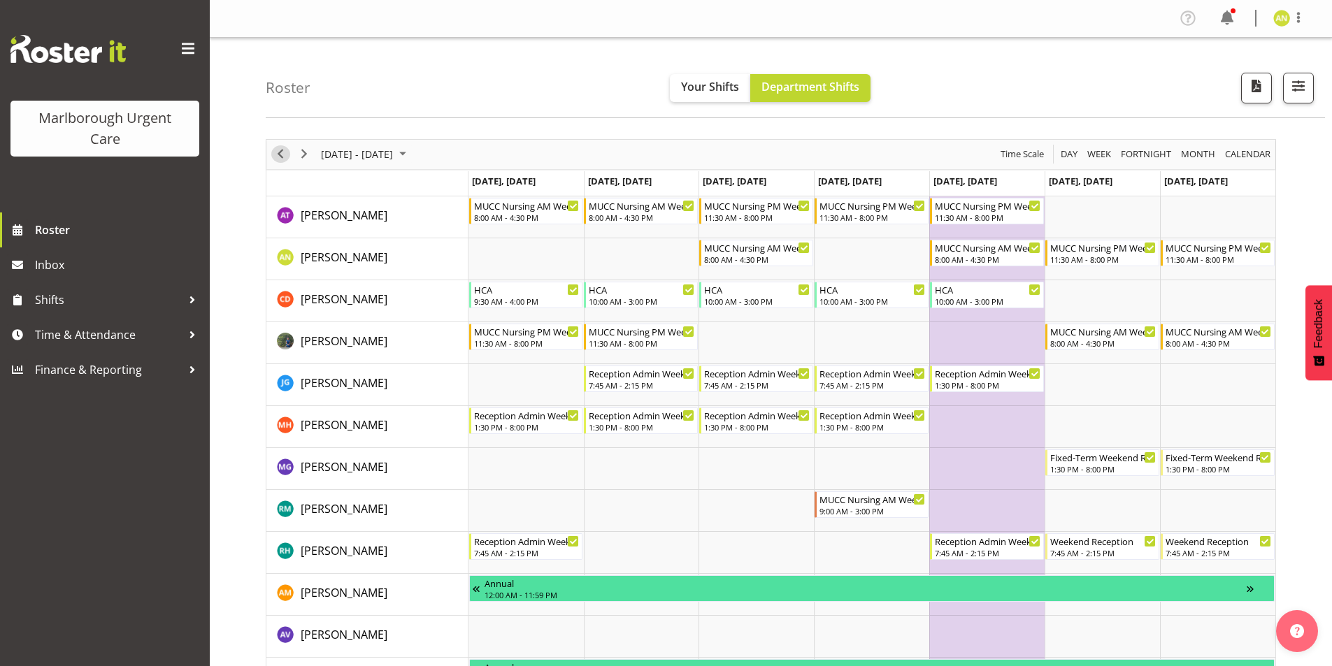
click at [280, 156] on span "Previous" at bounding box center [280, 153] width 17 height 17
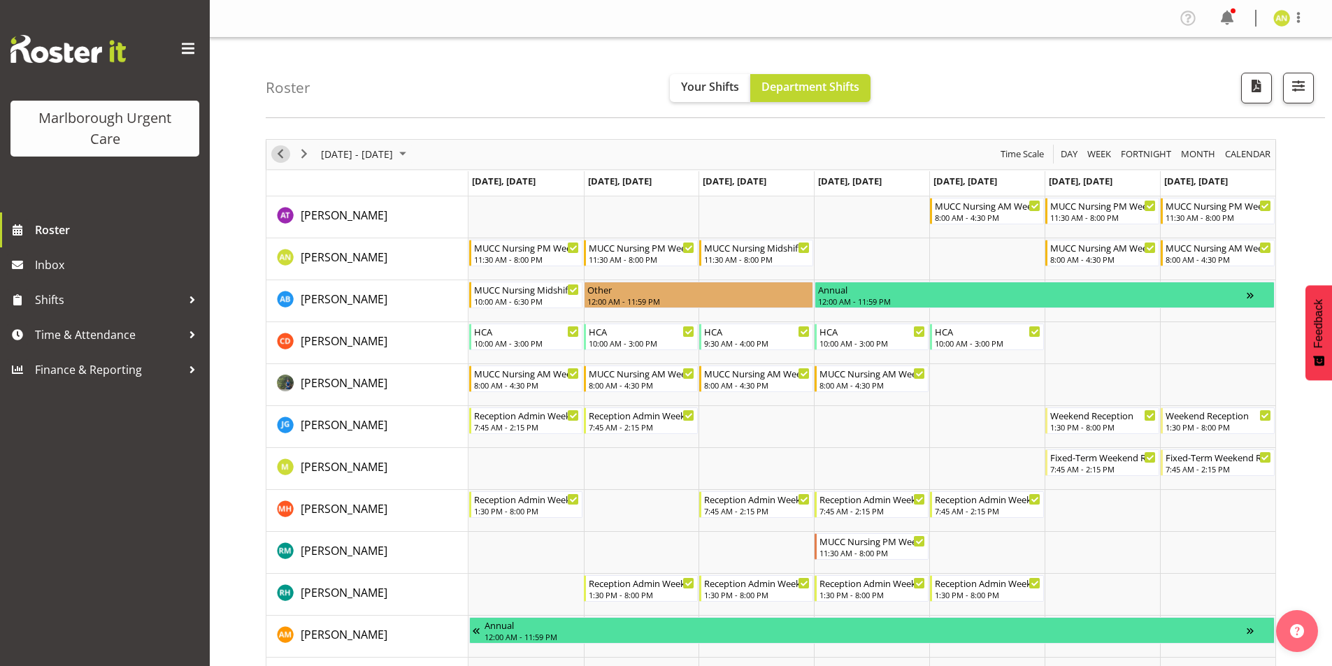
click at [280, 156] on span "Previous" at bounding box center [280, 153] width 17 height 17
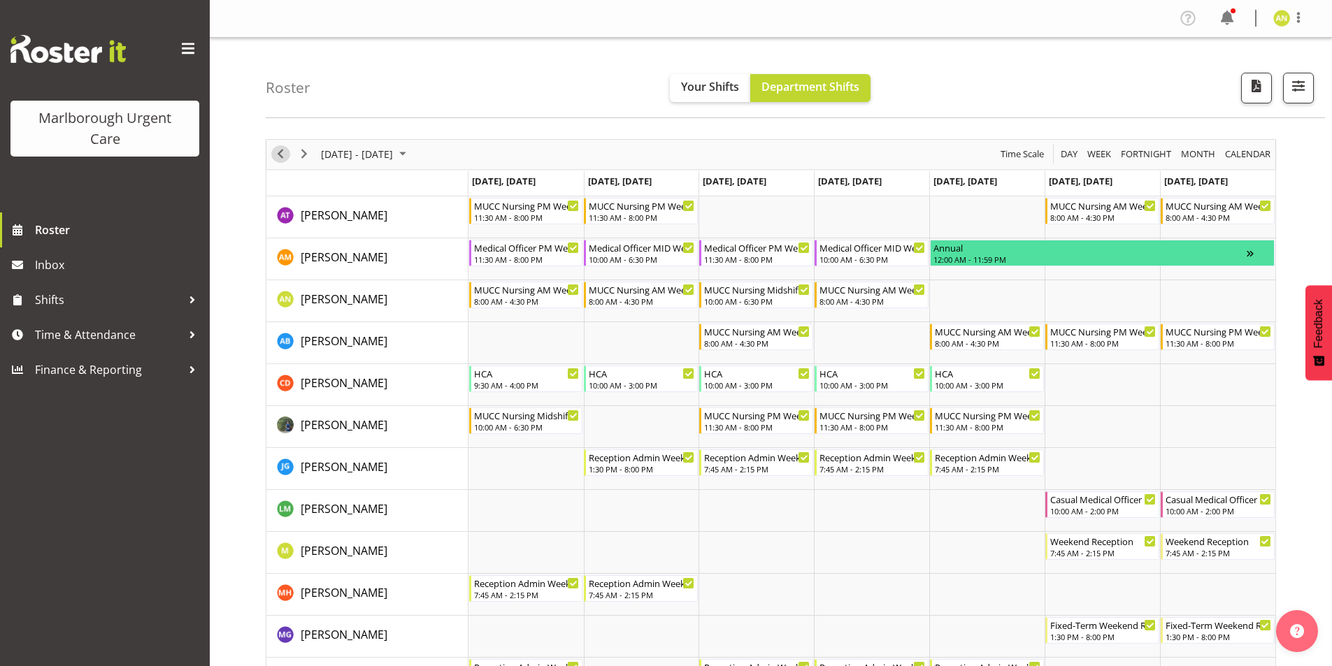
click at [278, 153] on span "Previous" at bounding box center [280, 153] width 17 height 17
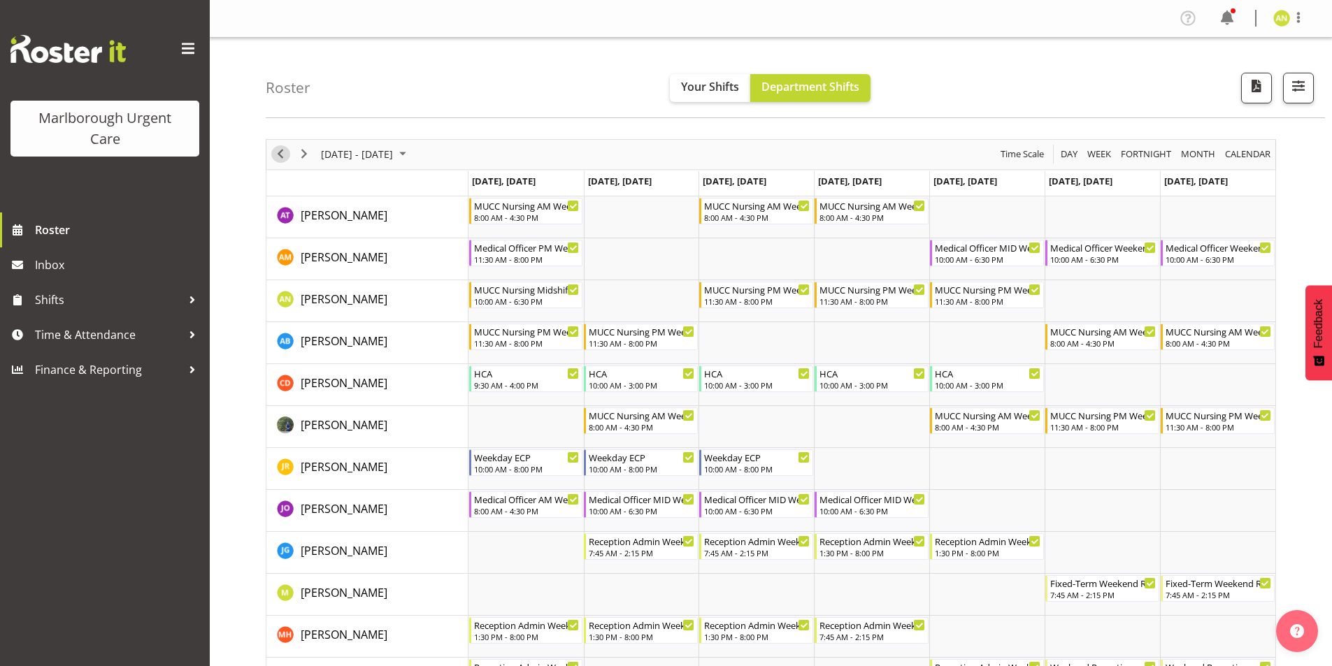
click at [279, 155] on span "Previous" at bounding box center [280, 153] width 17 height 17
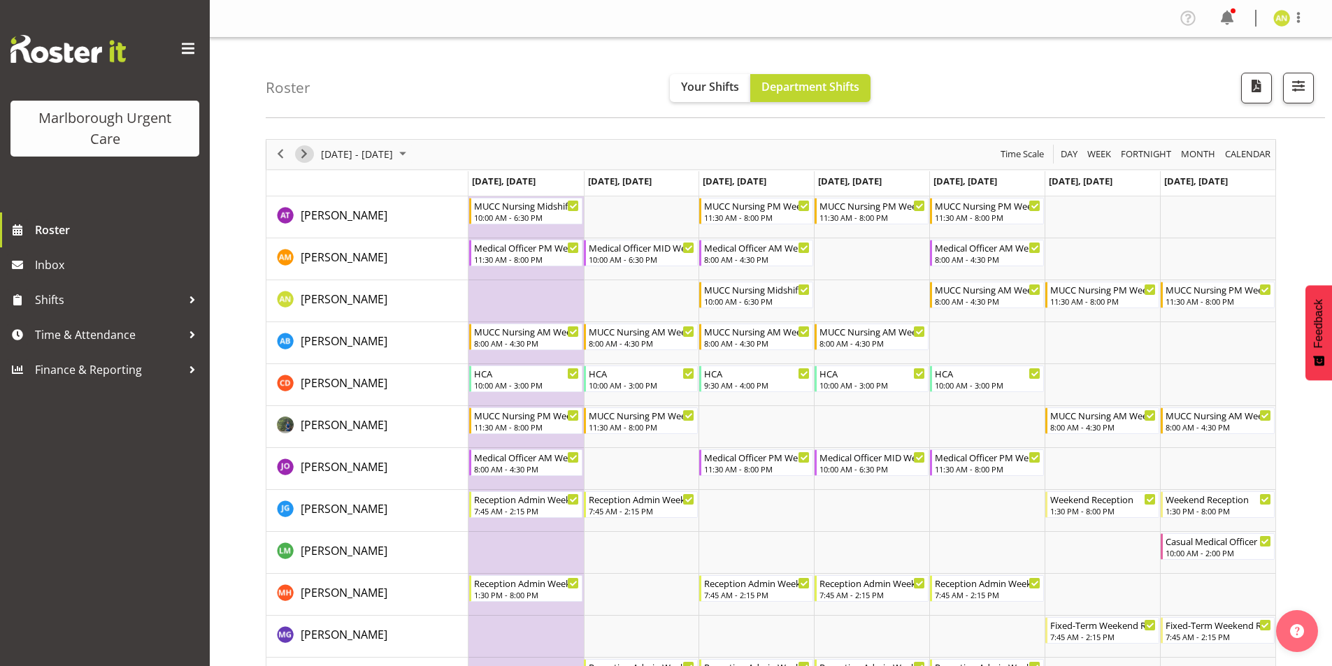
click at [303, 152] on span "Next" at bounding box center [304, 153] width 17 height 17
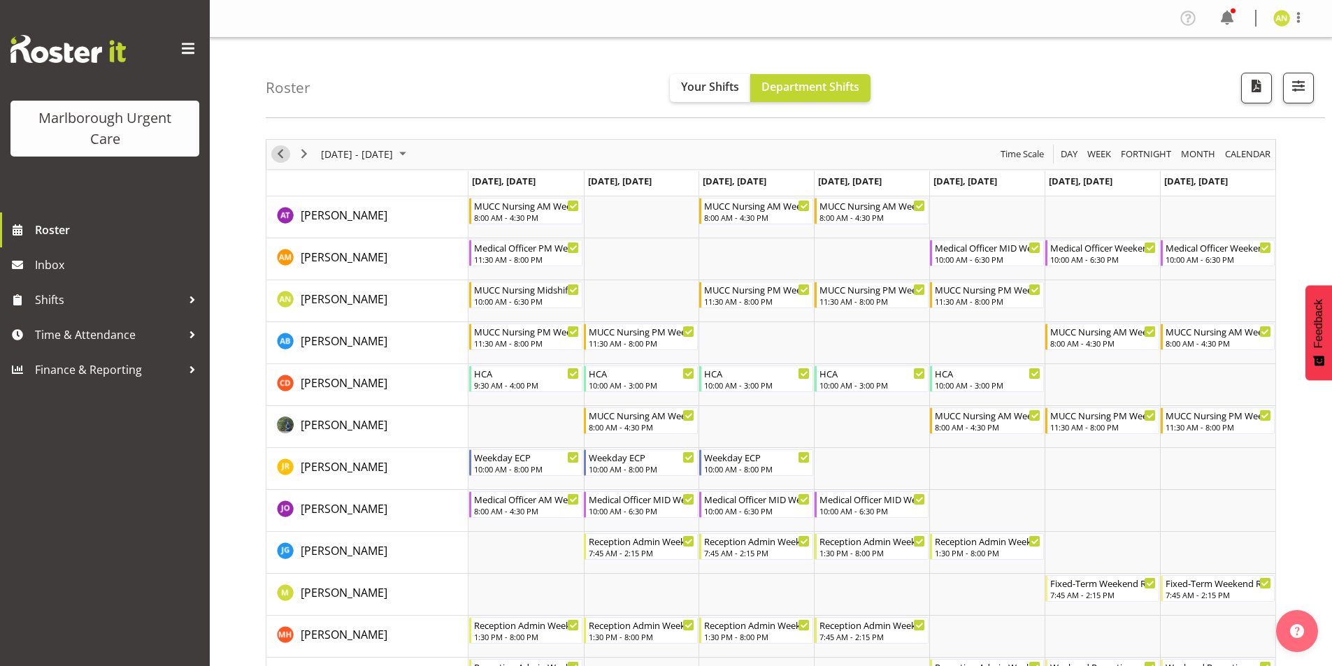
click at [281, 152] on span "Previous" at bounding box center [280, 153] width 17 height 17
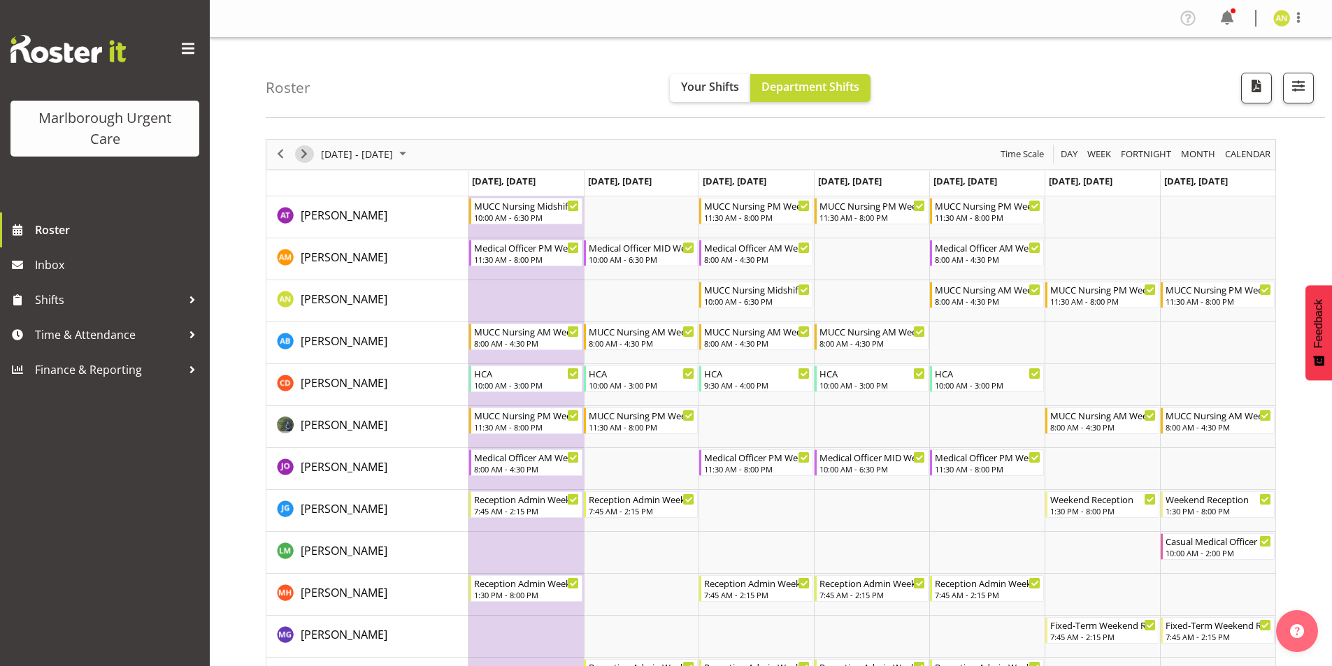
click at [302, 155] on span "Next" at bounding box center [304, 153] width 17 height 17
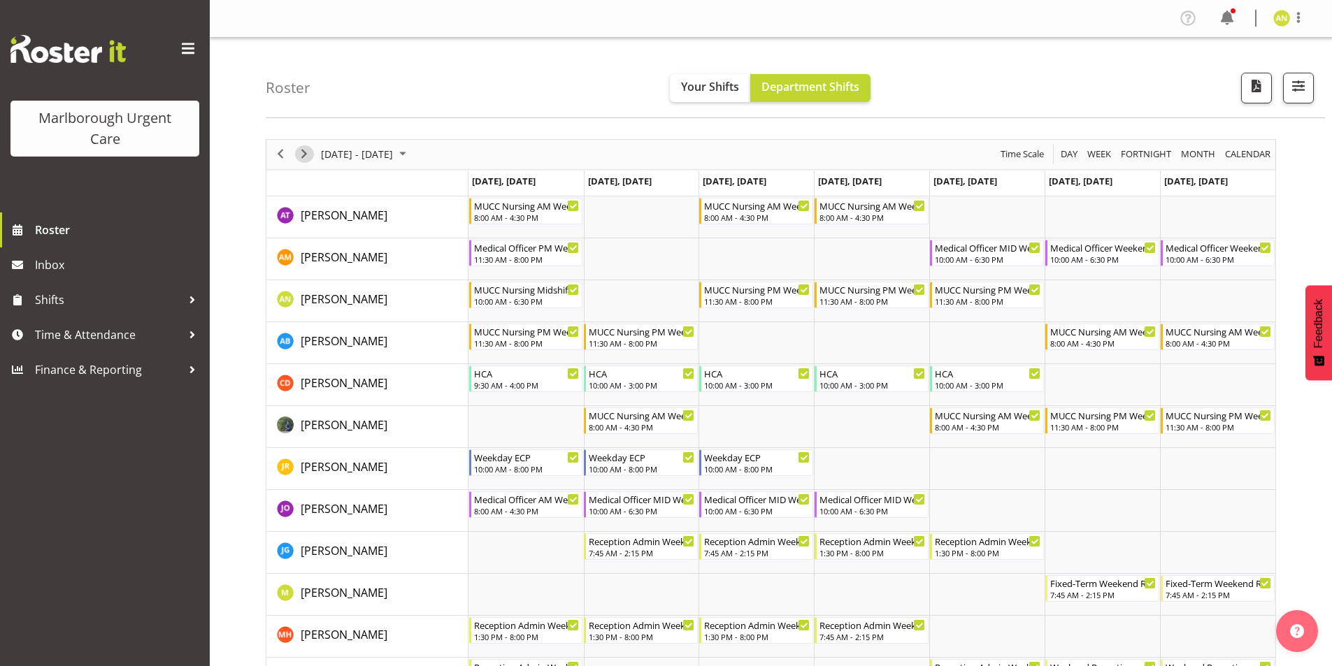
click at [302, 153] on span "Next" at bounding box center [304, 153] width 17 height 17
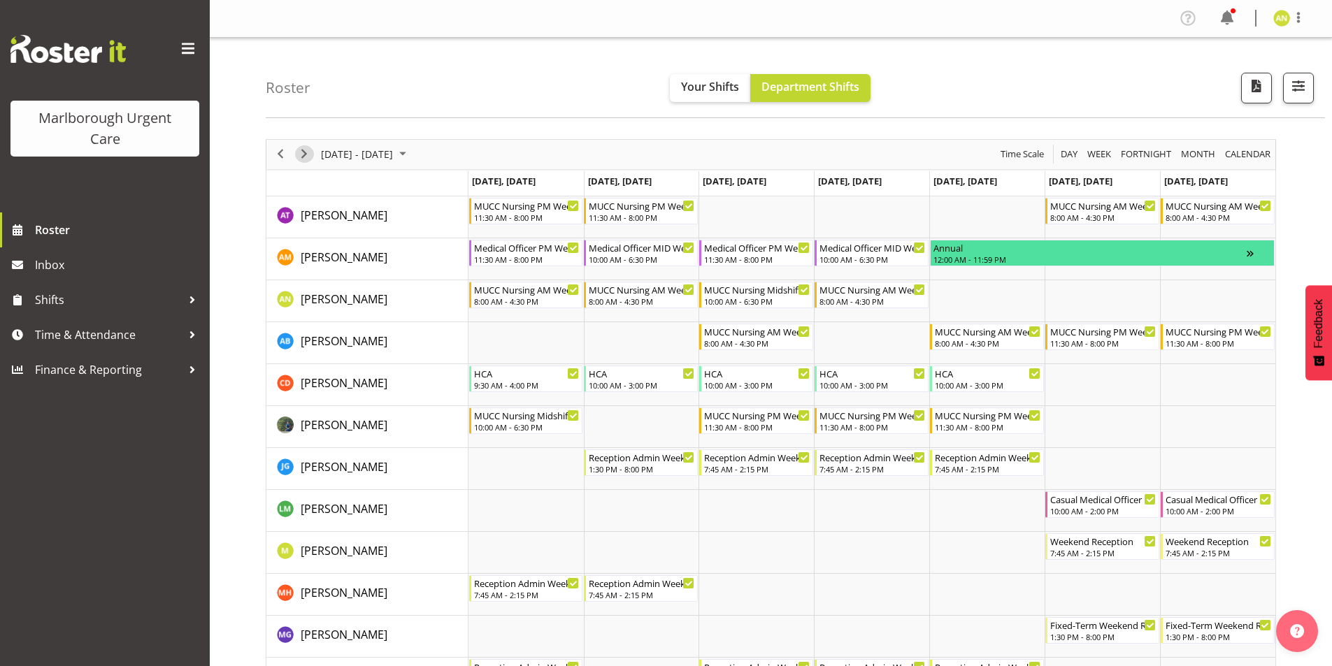
click at [307, 152] on span "Next" at bounding box center [304, 153] width 17 height 17
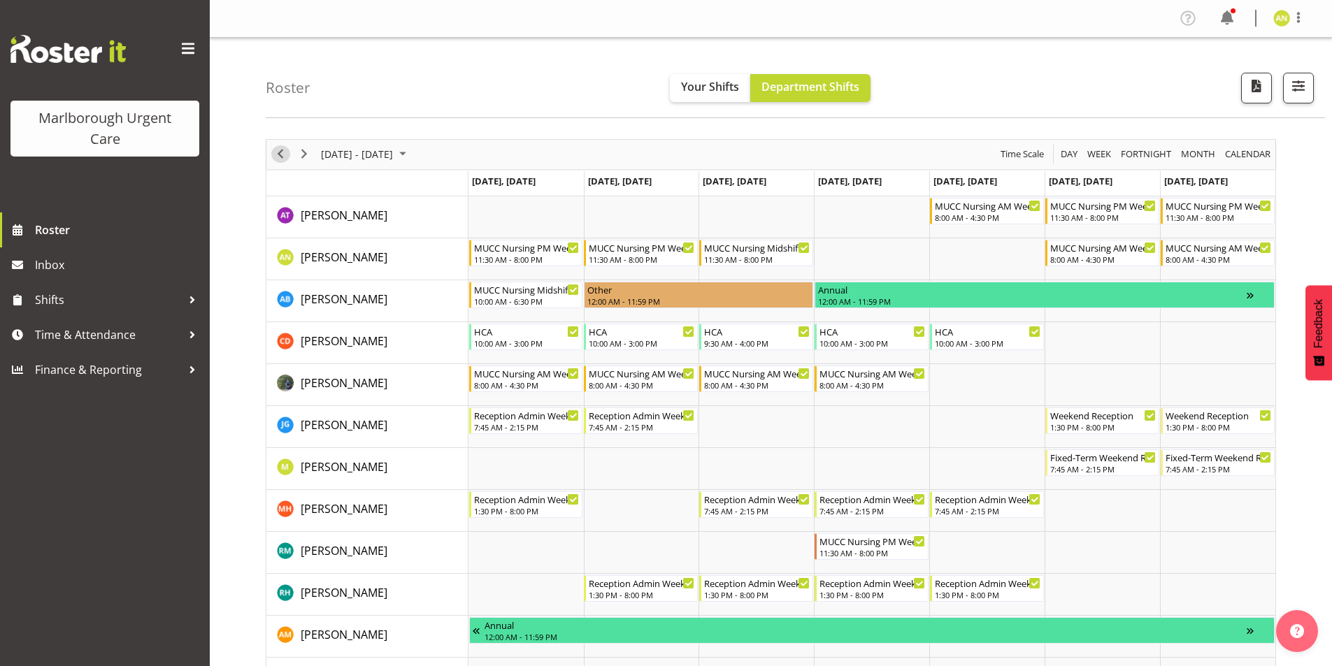
click at [278, 149] on span "Previous" at bounding box center [280, 153] width 17 height 17
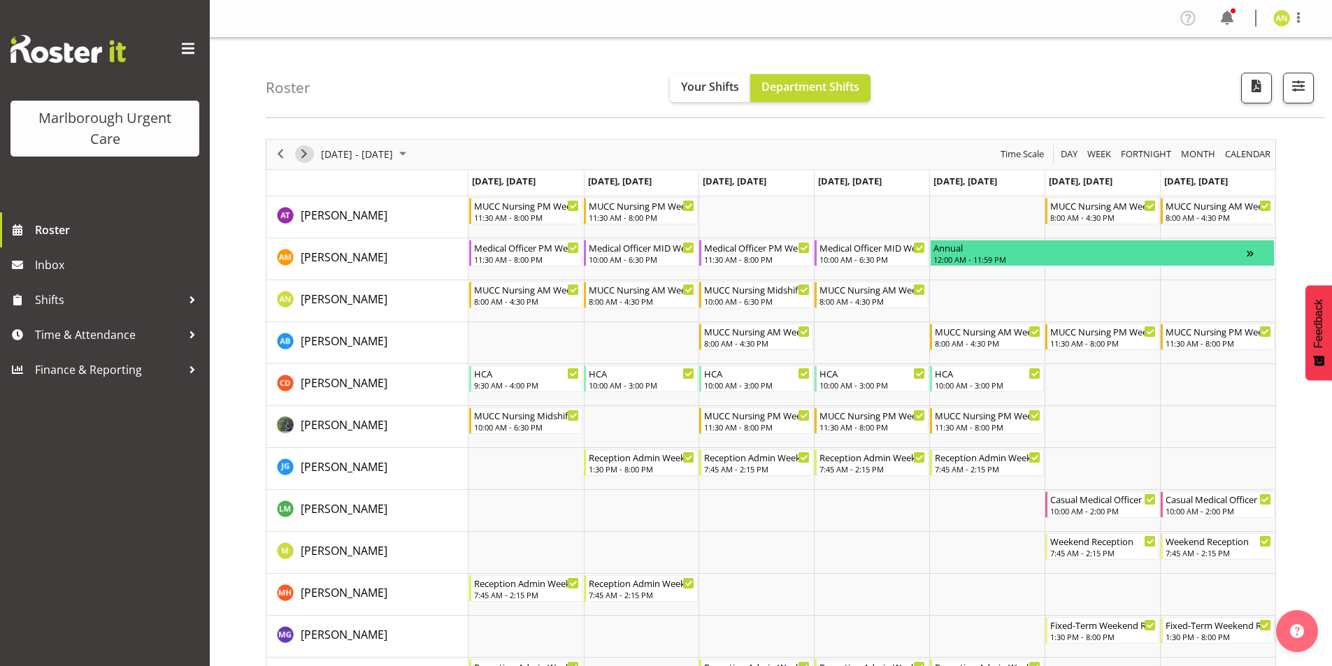
click at [303, 157] on span "Next" at bounding box center [304, 153] width 17 height 17
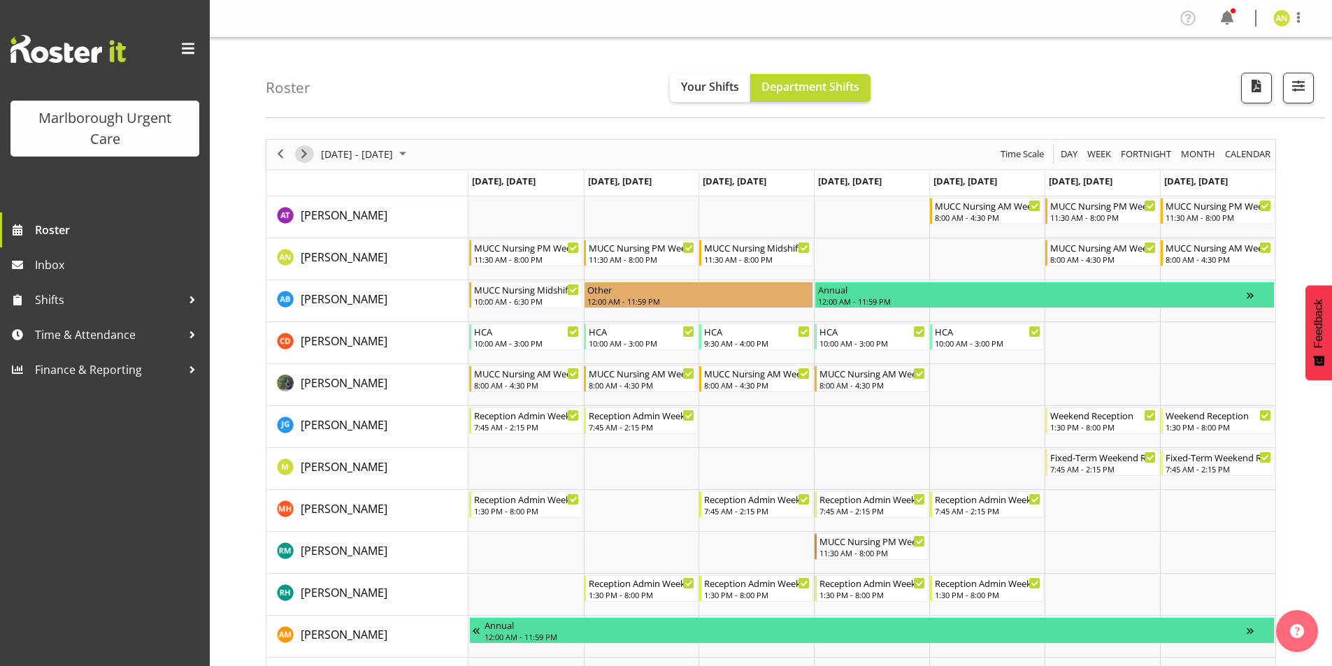
click at [306, 156] on span "Next" at bounding box center [304, 153] width 17 height 17
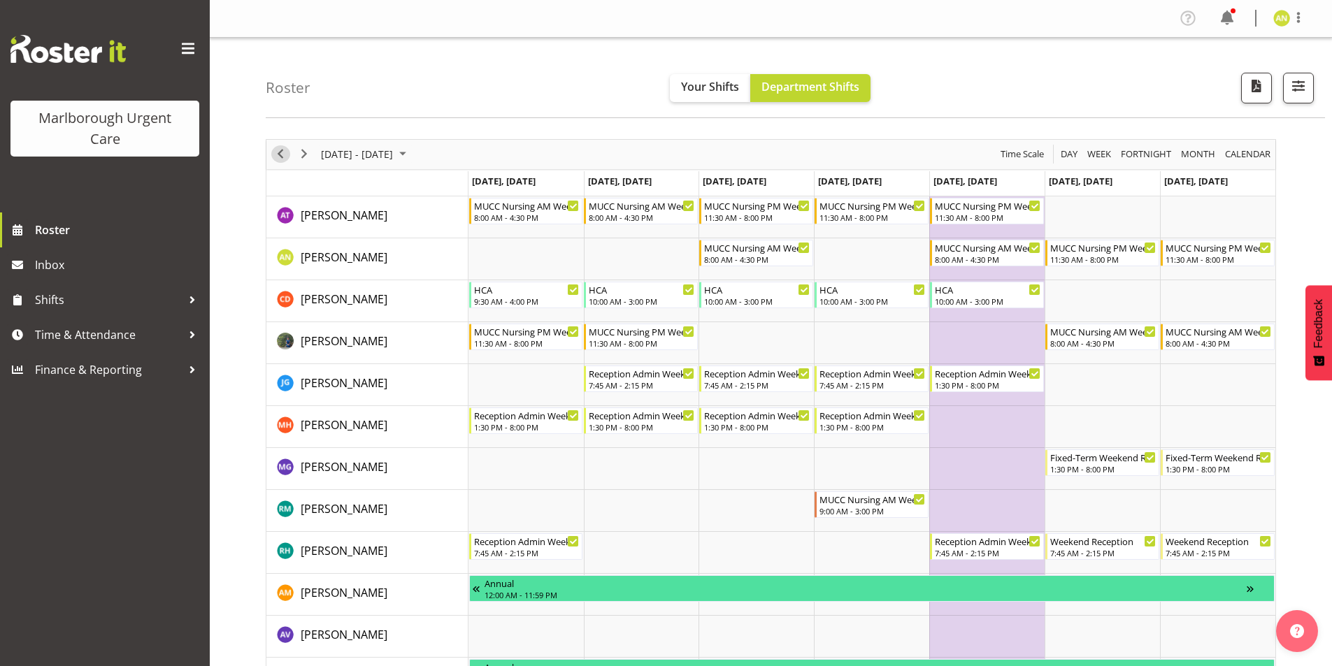
click at [283, 155] on span "Previous" at bounding box center [280, 153] width 17 height 17
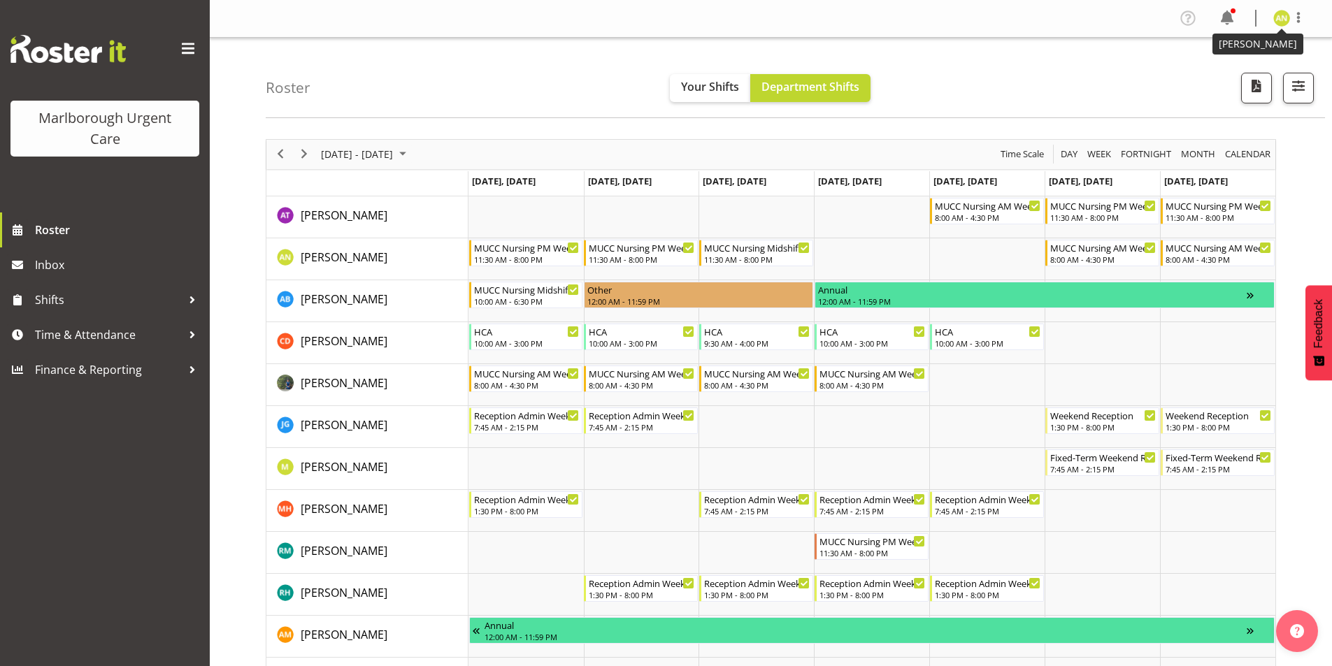
click at [1283, 21] on img at bounding box center [1281, 18] width 17 height 17
click at [1222, 75] on link "Log Out" at bounding box center [1240, 73] width 134 height 25
